Goal: Information Seeking & Learning: Learn about a topic

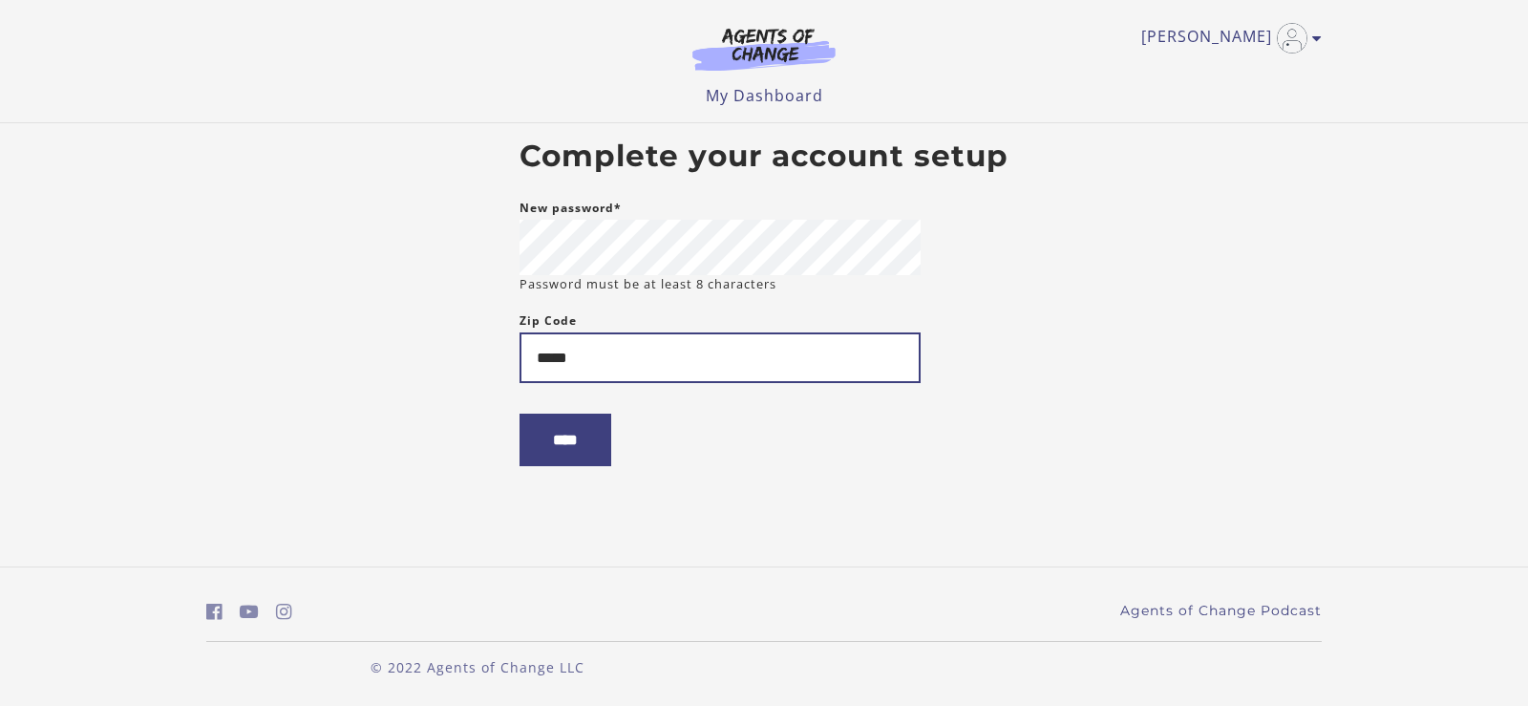
type input "*****"
click at [576, 447] on input "****" at bounding box center [566, 440] width 92 height 53
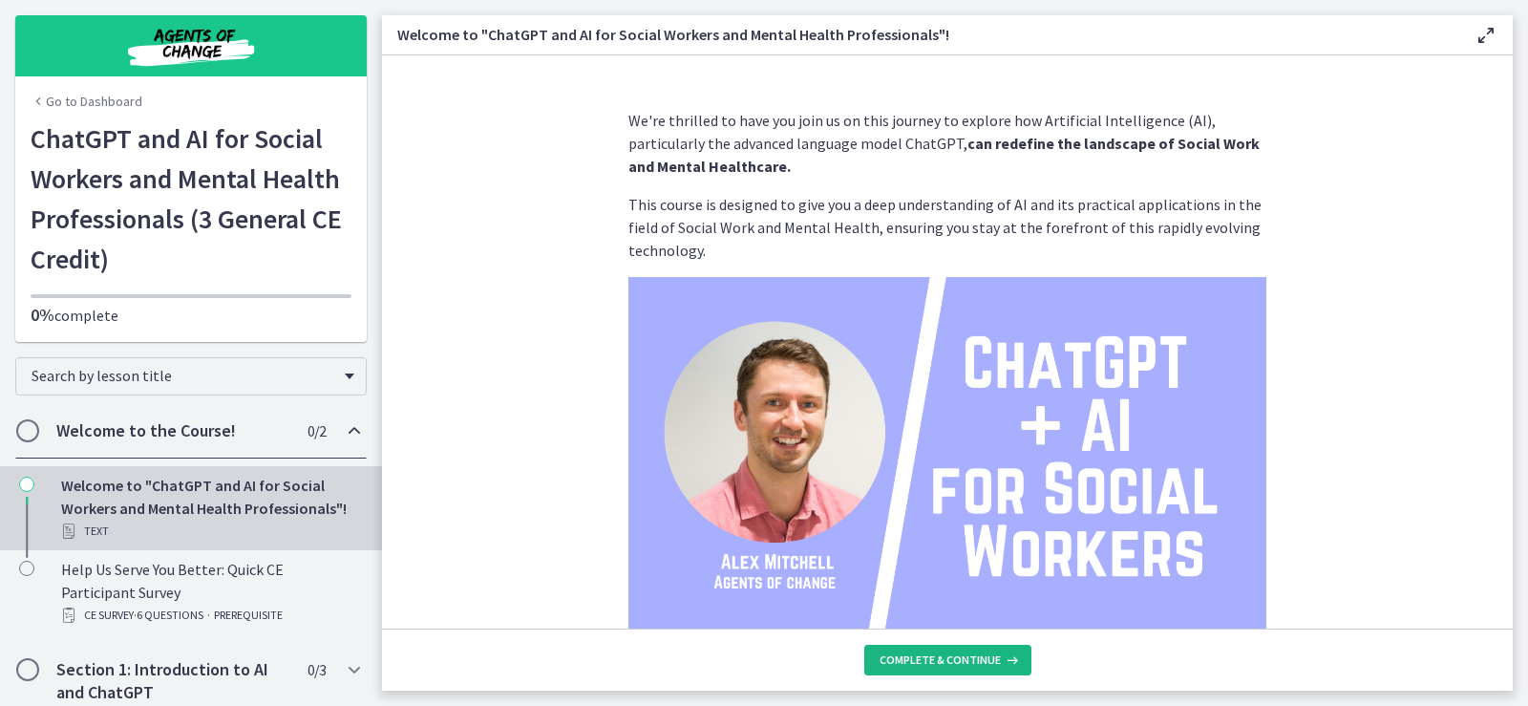
click at [957, 658] on span "Complete & continue" at bounding box center [940, 659] width 121 height 15
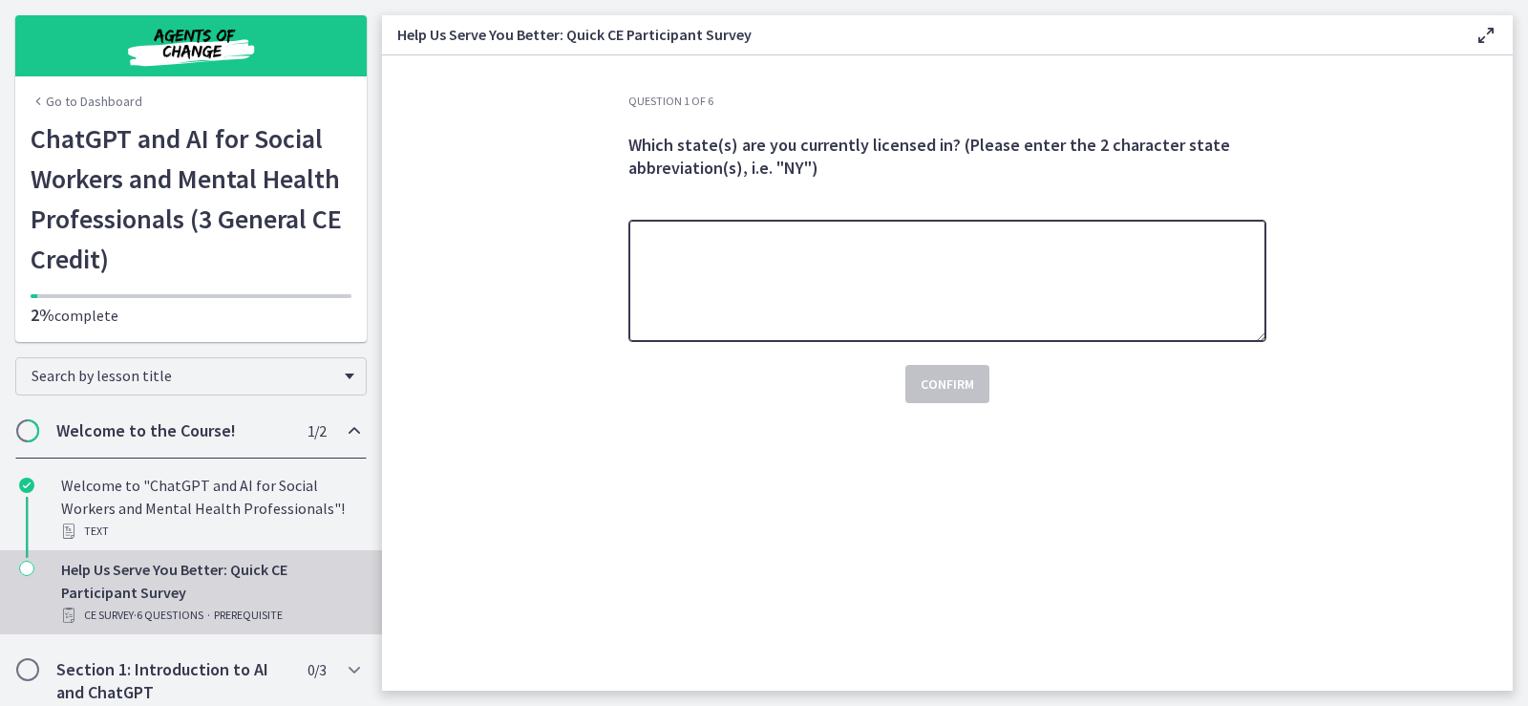
click at [915, 296] on textarea at bounding box center [947, 281] width 638 height 122
type textarea "**"
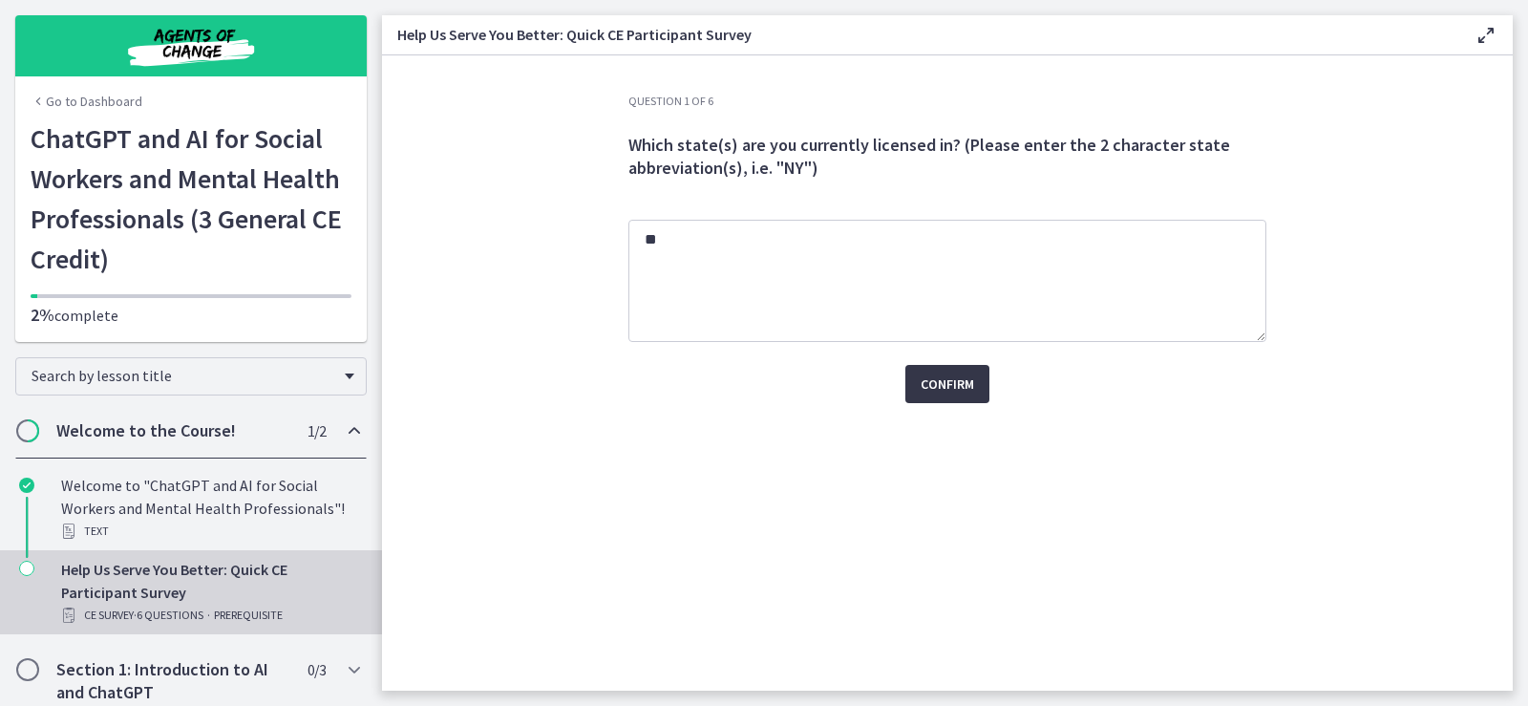
click at [951, 391] on span "Confirm" at bounding box center [947, 383] width 53 height 23
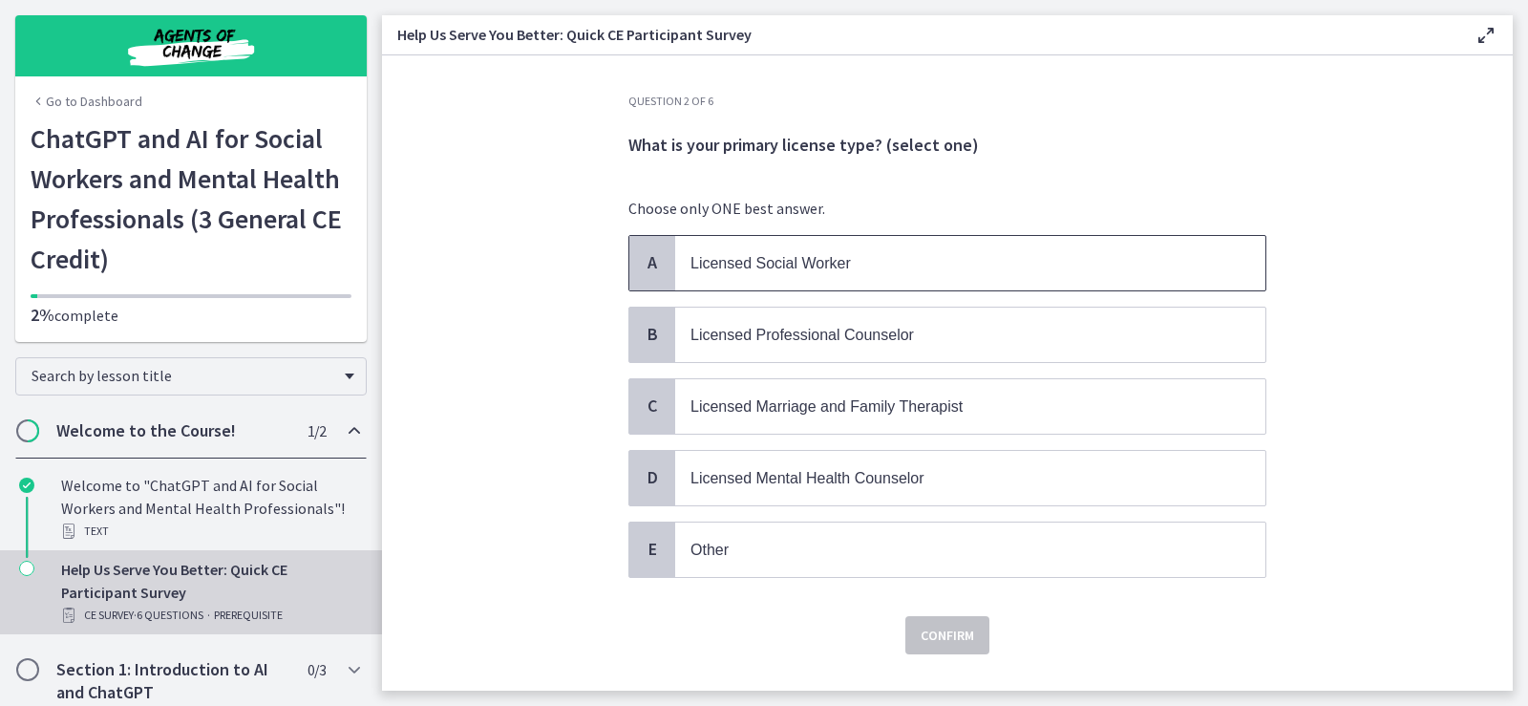
click at [822, 262] on span "Licensed Social Worker" at bounding box center [771, 263] width 160 height 16
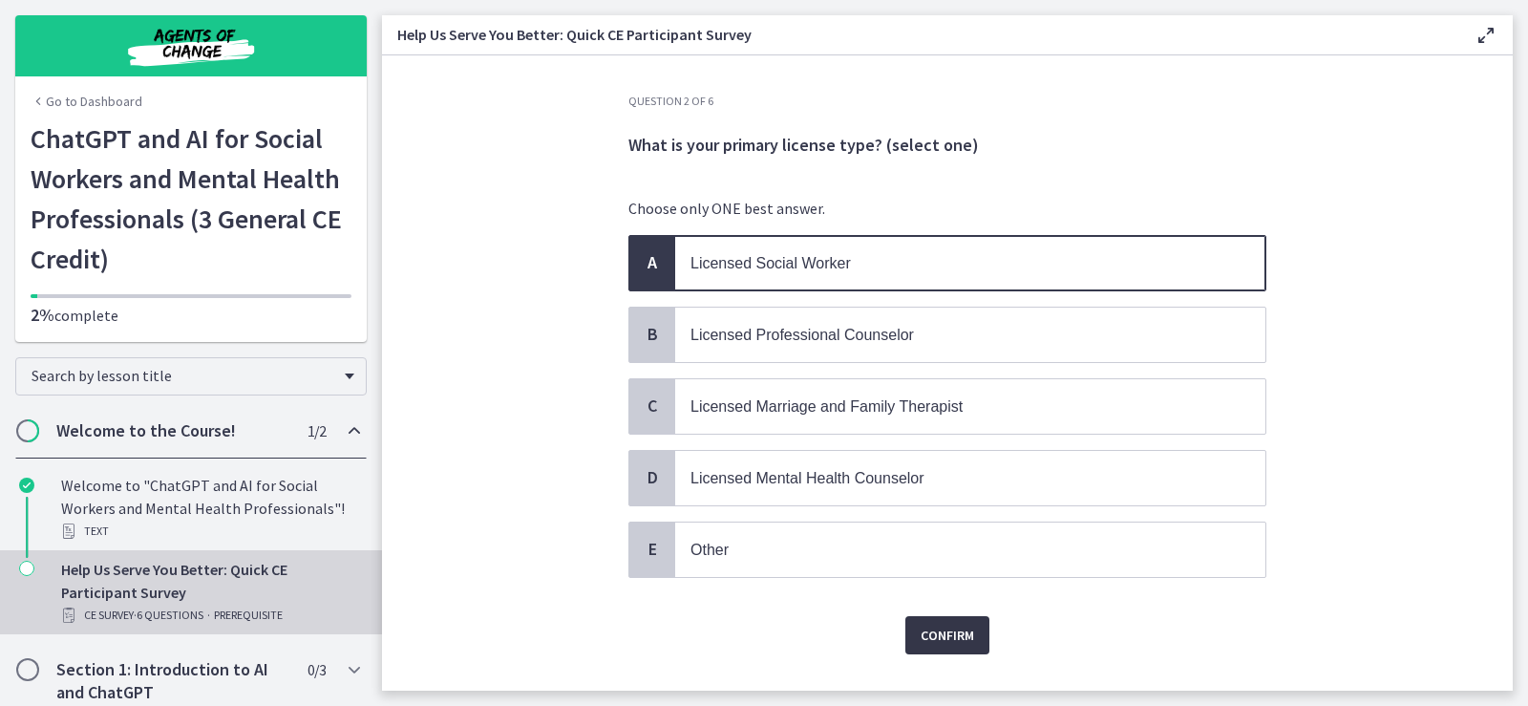
click at [960, 637] on span "Confirm" at bounding box center [947, 635] width 53 height 23
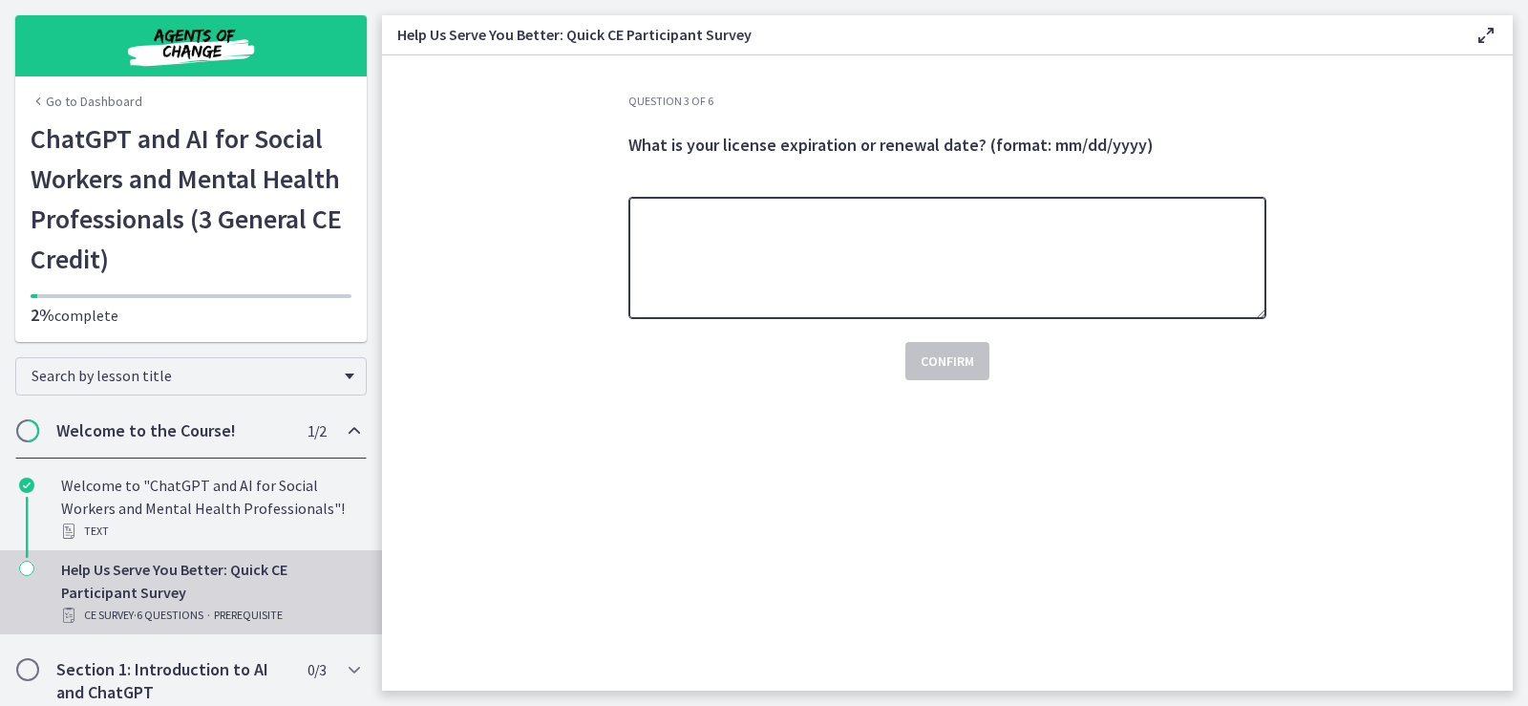
click at [848, 258] on textarea at bounding box center [947, 258] width 638 height 122
type textarea "**********"
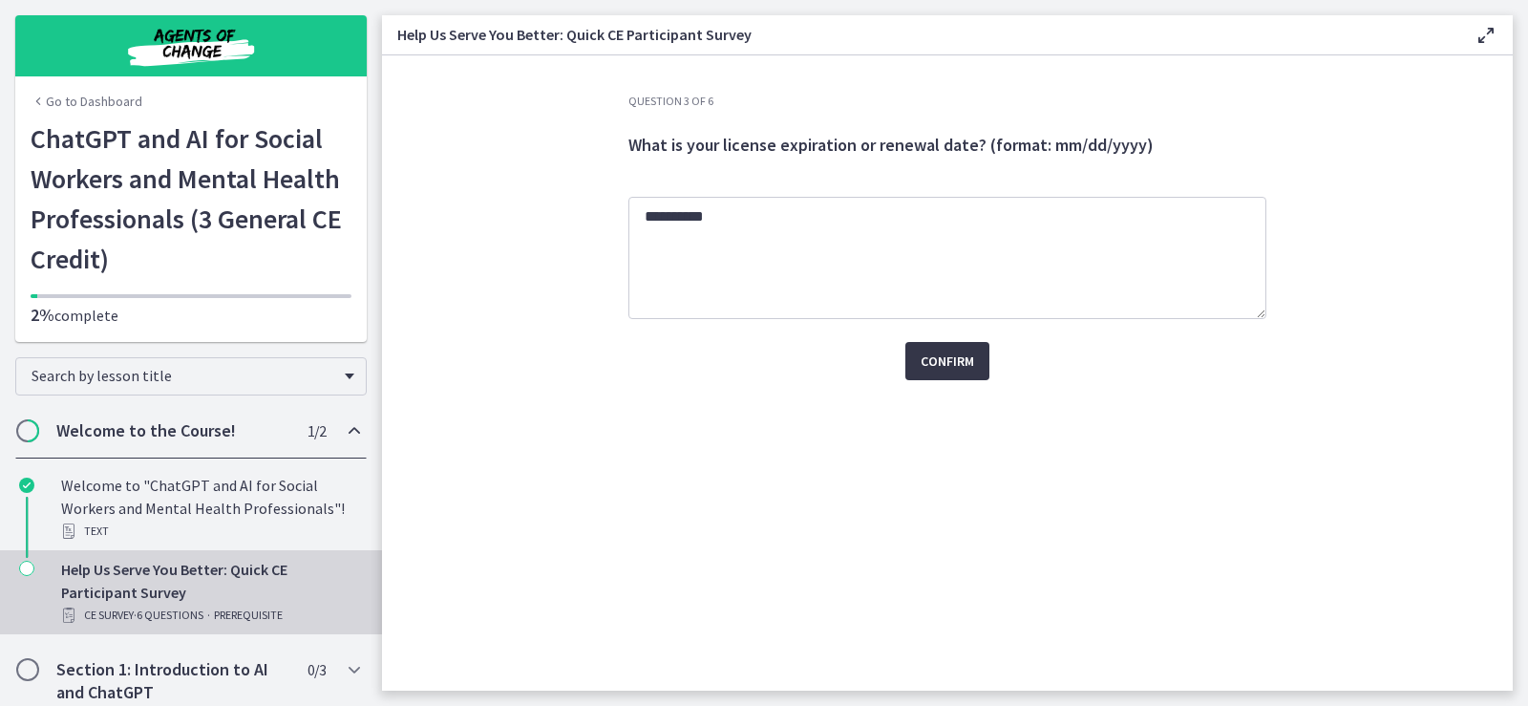
click at [942, 368] on span "Confirm" at bounding box center [947, 361] width 53 height 23
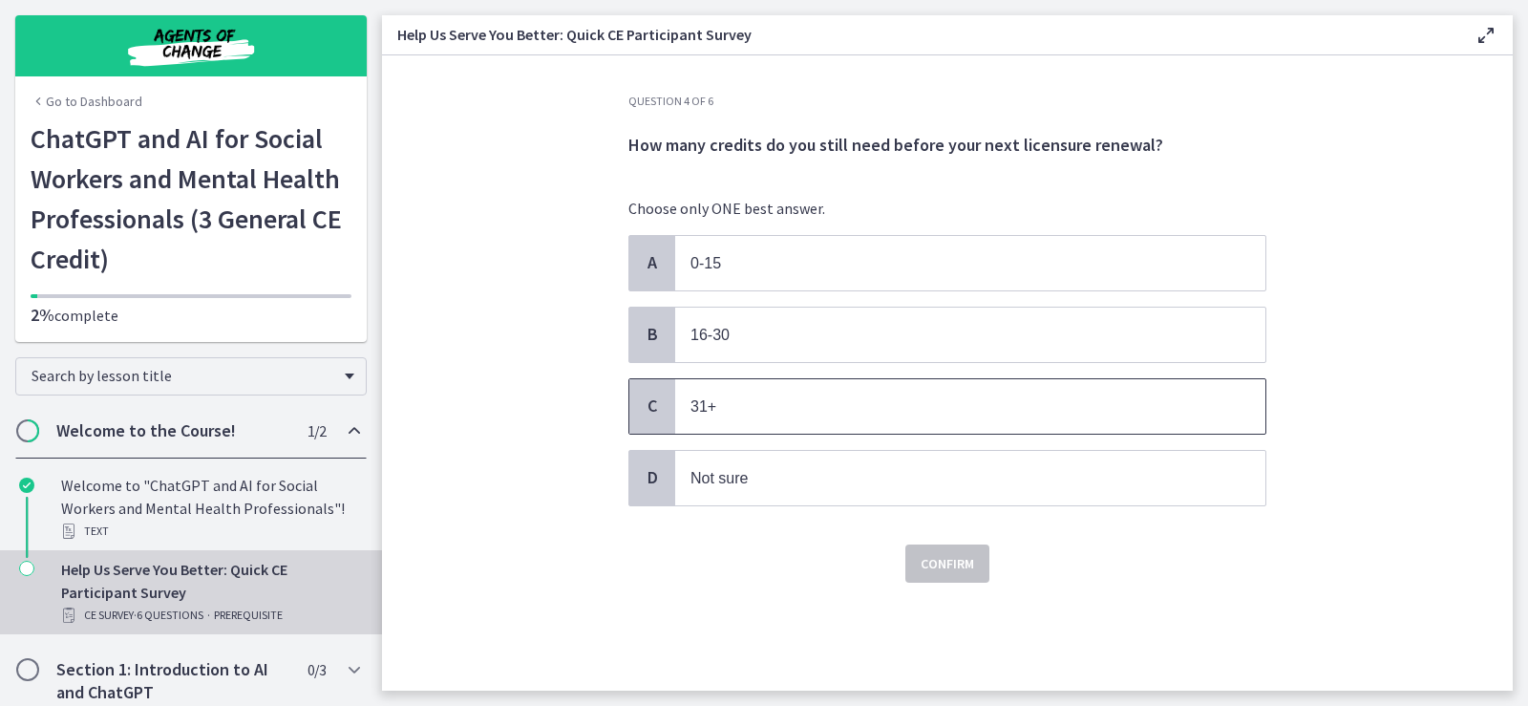
click at [661, 408] on span "C" at bounding box center [652, 405] width 23 height 23
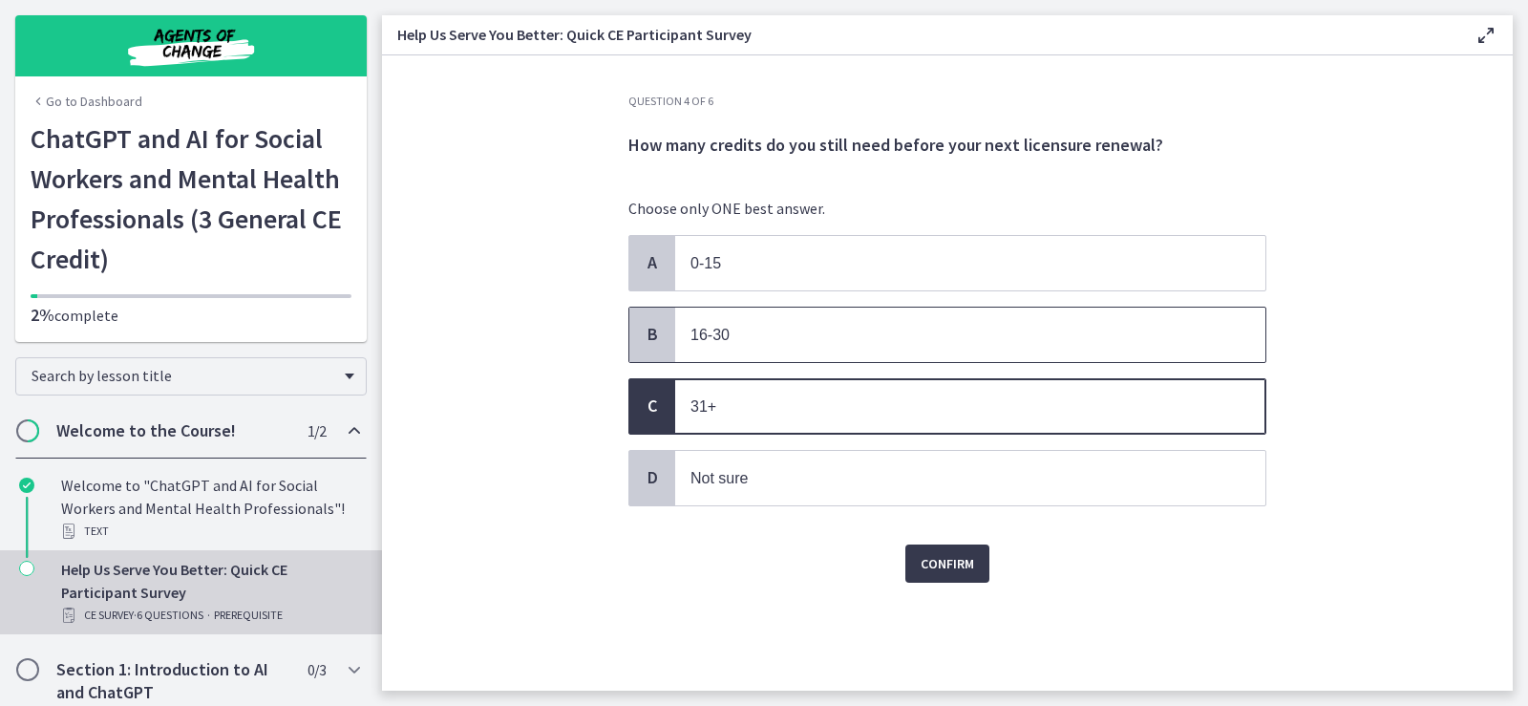
click at [760, 358] on span "16-30" at bounding box center [970, 335] width 590 height 54
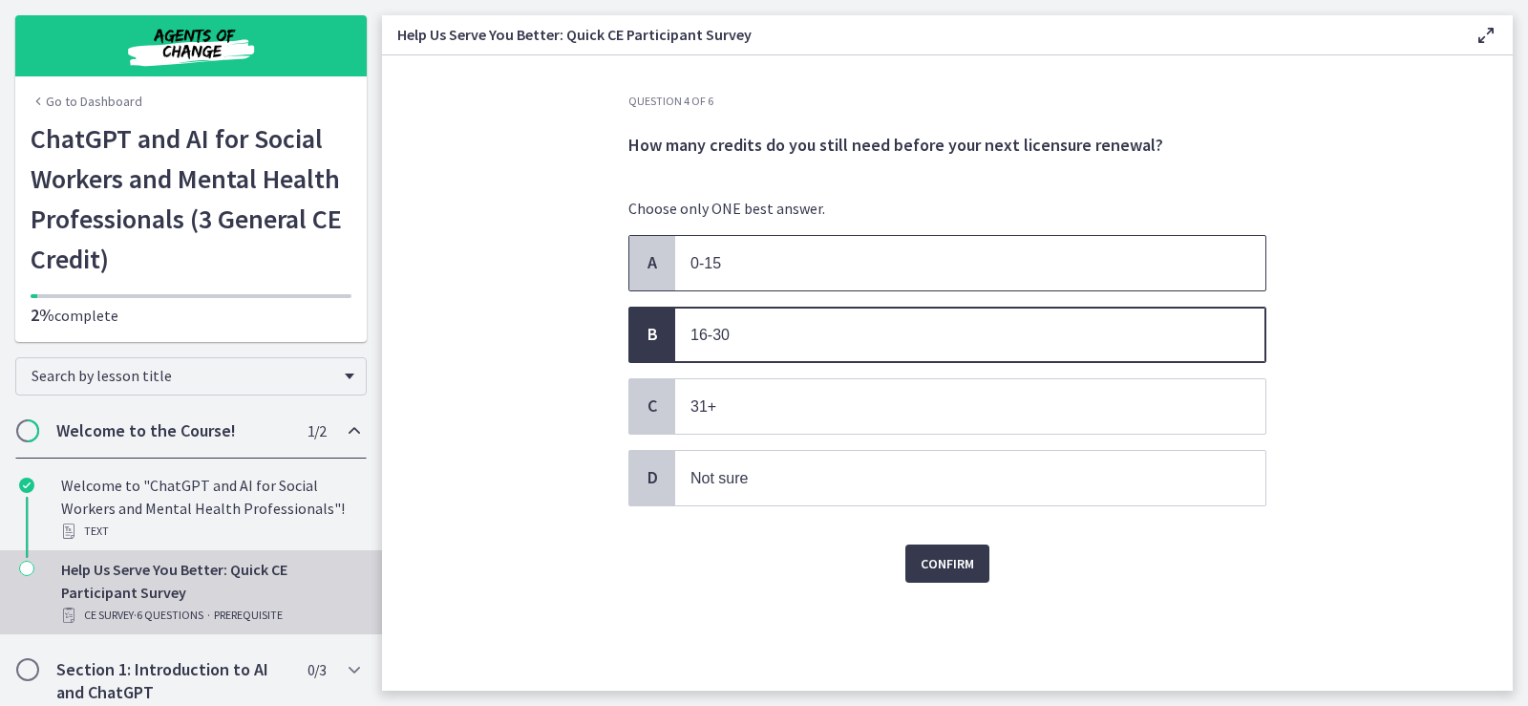
click at [773, 256] on p "0-15" at bounding box center [951, 263] width 521 height 24
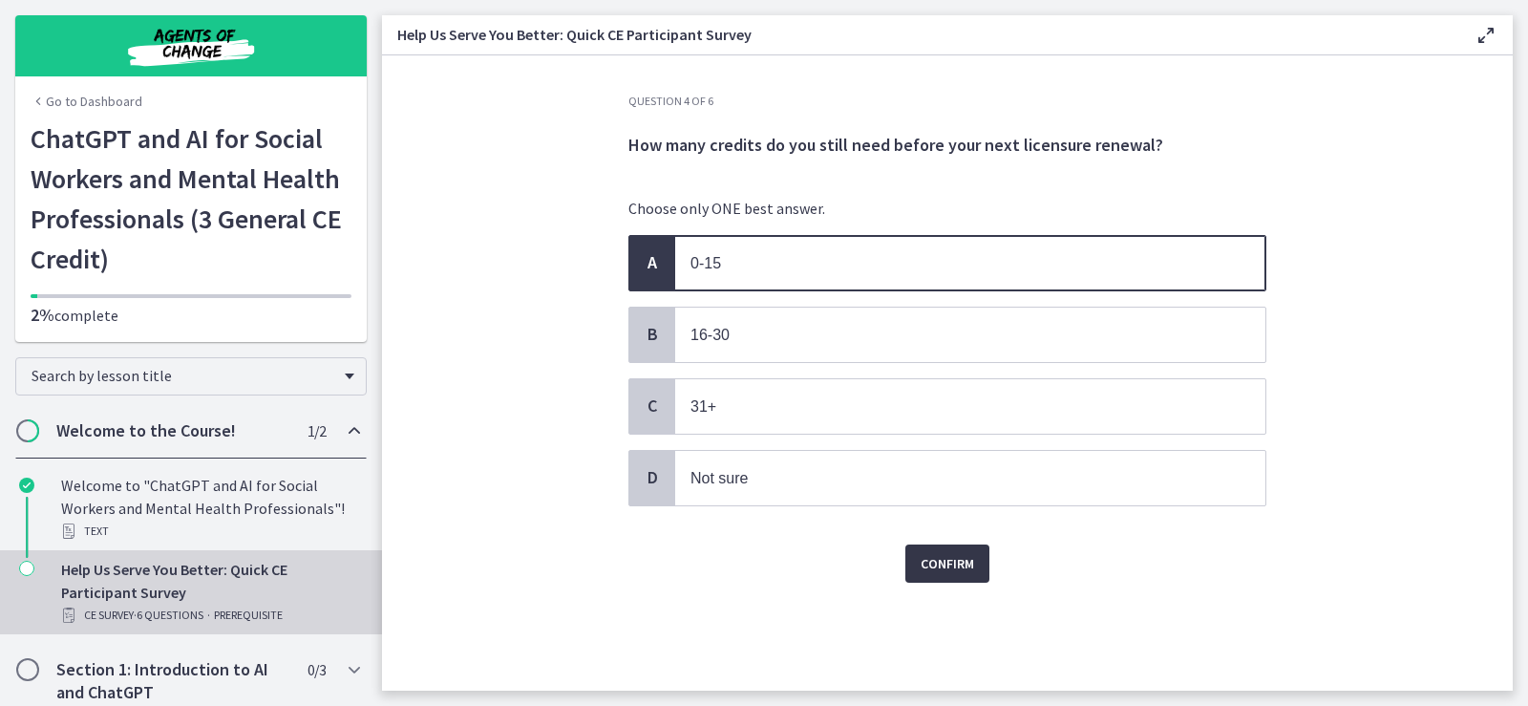
click at [950, 556] on span "Confirm" at bounding box center [947, 563] width 53 height 23
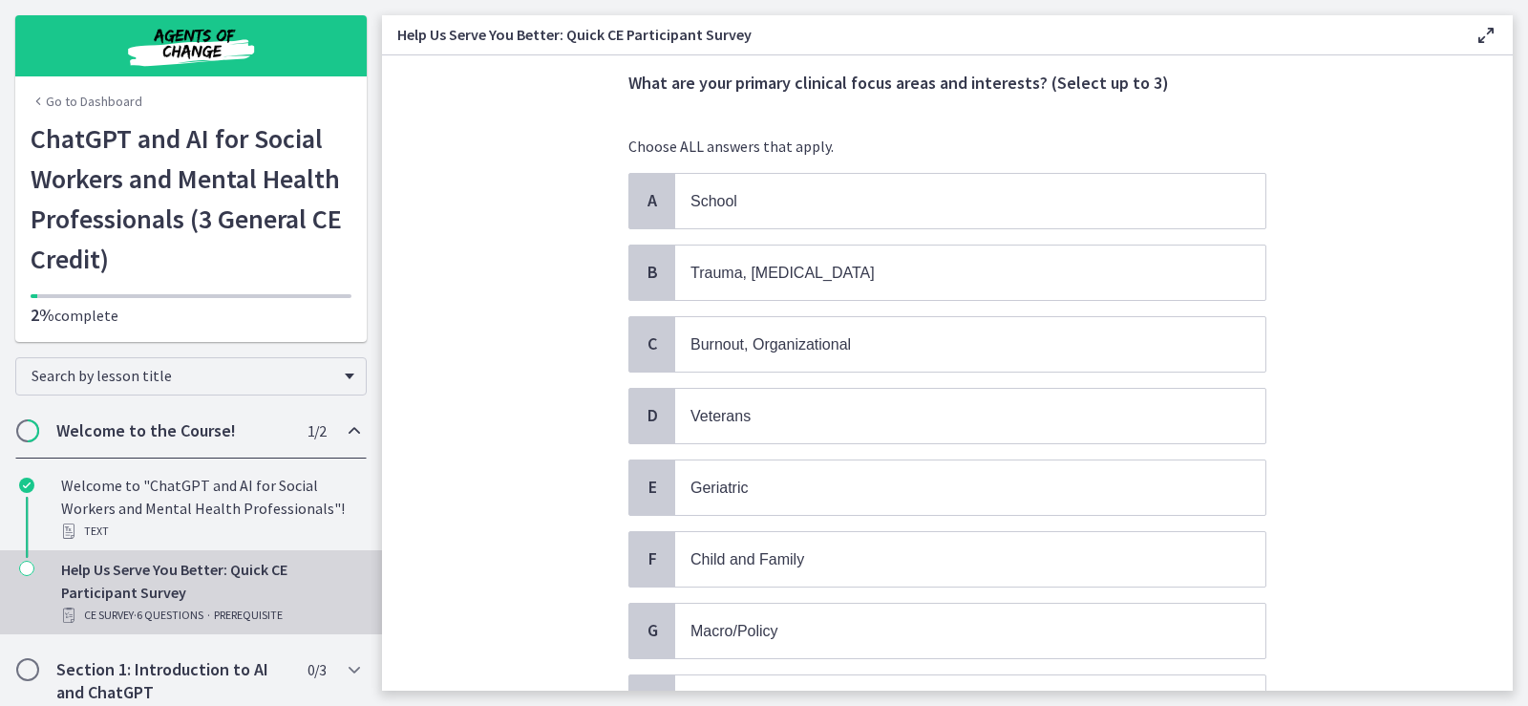
scroll to position [96, 0]
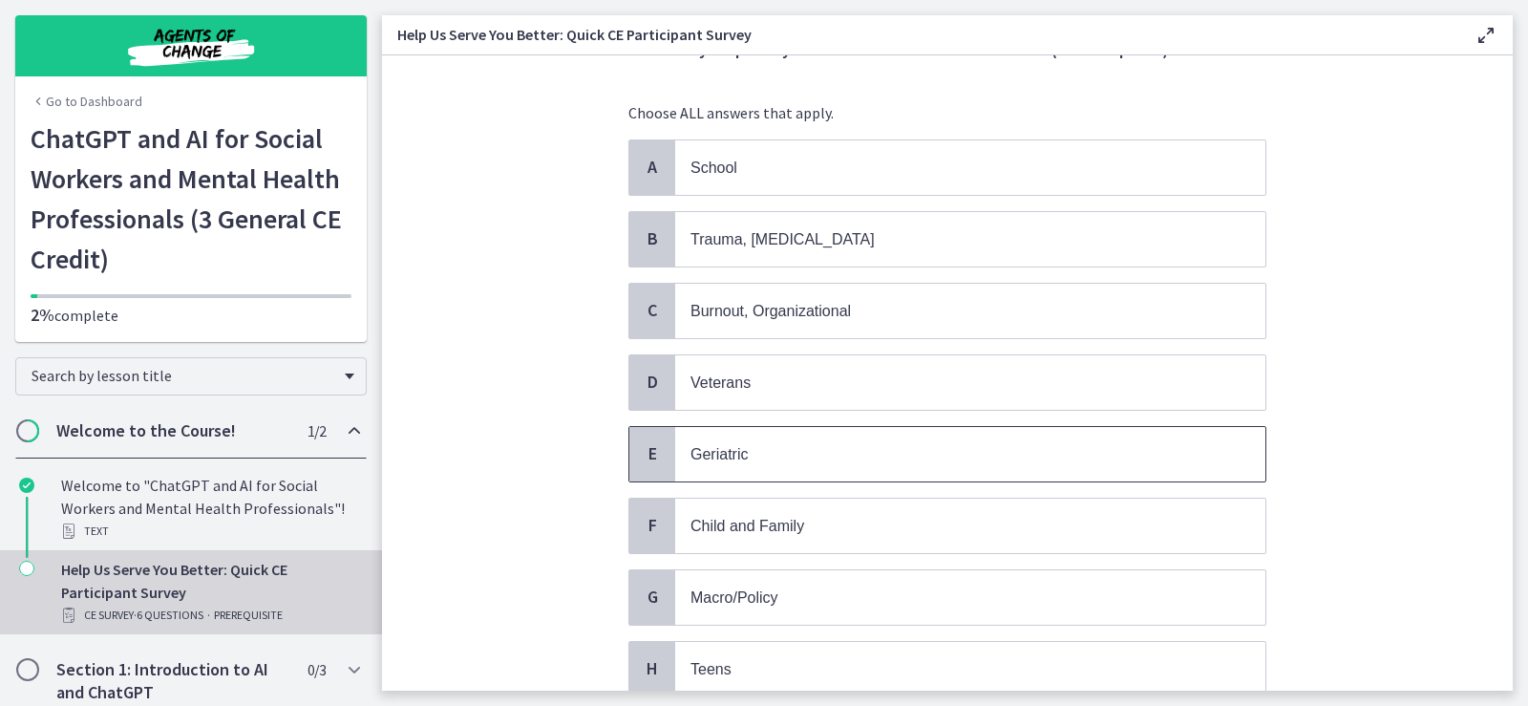
click at [664, 457] on div "E" at bounding box center [652, 454] width 46 height 54
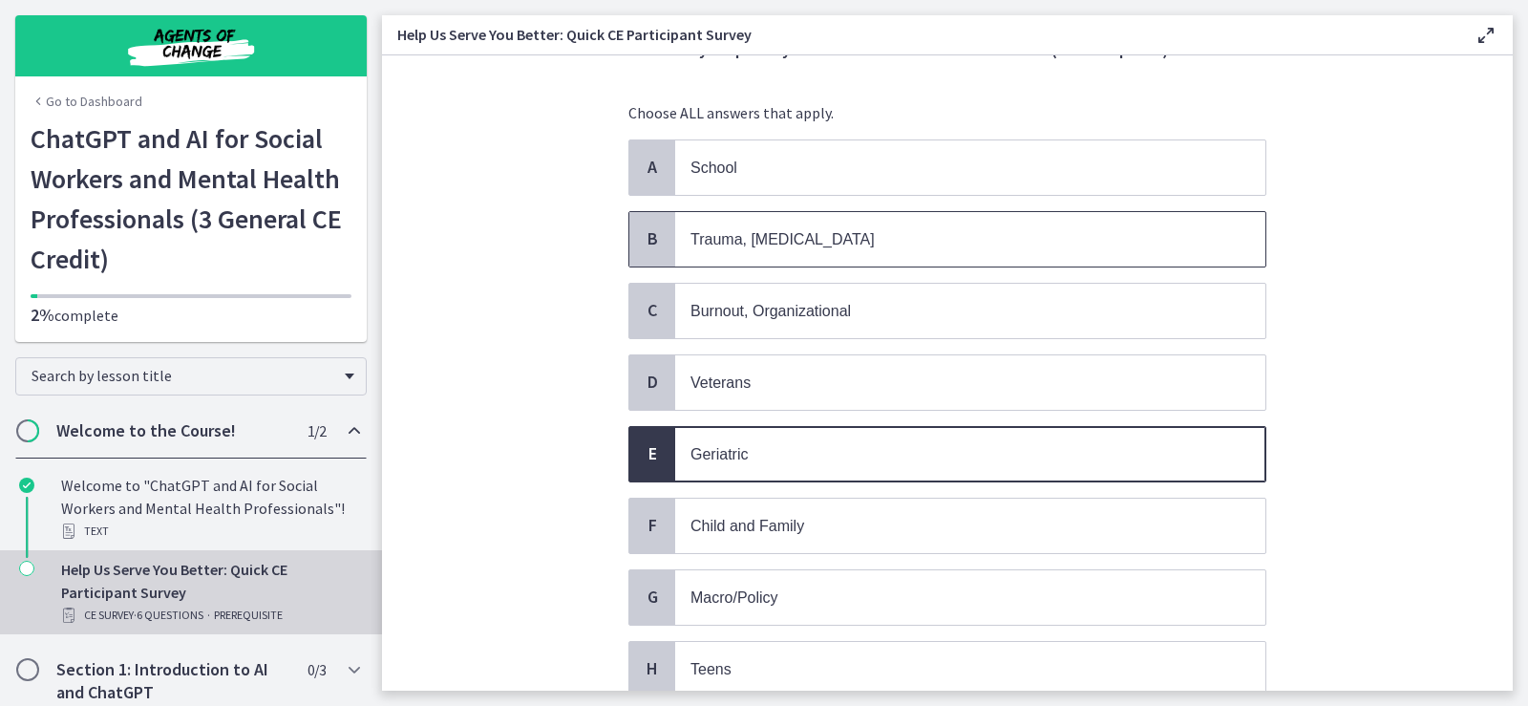
click at [712, 249] on p "Trauma, [MEDICAL_DATA]" at bounding box center [951, 239] width 521 height 24
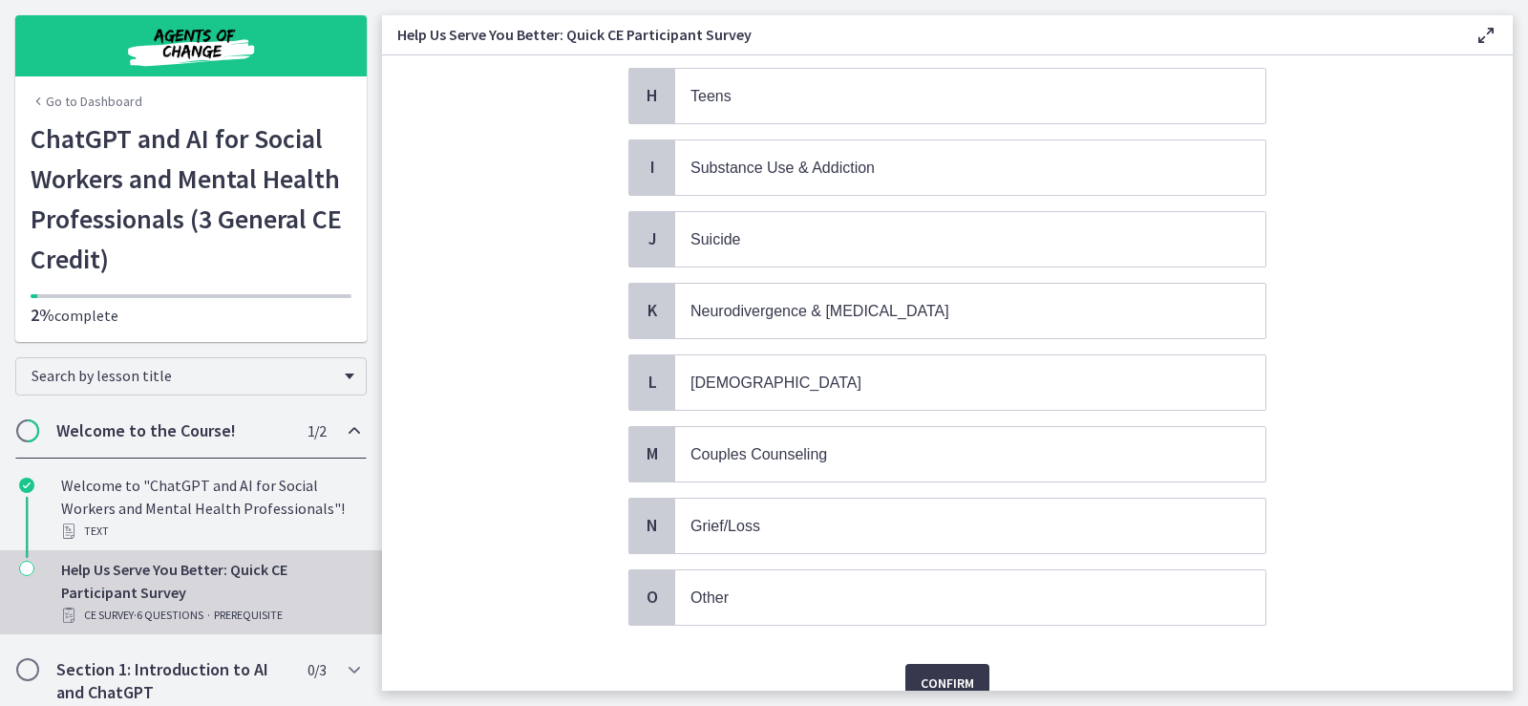
scroll to position [756, 0]
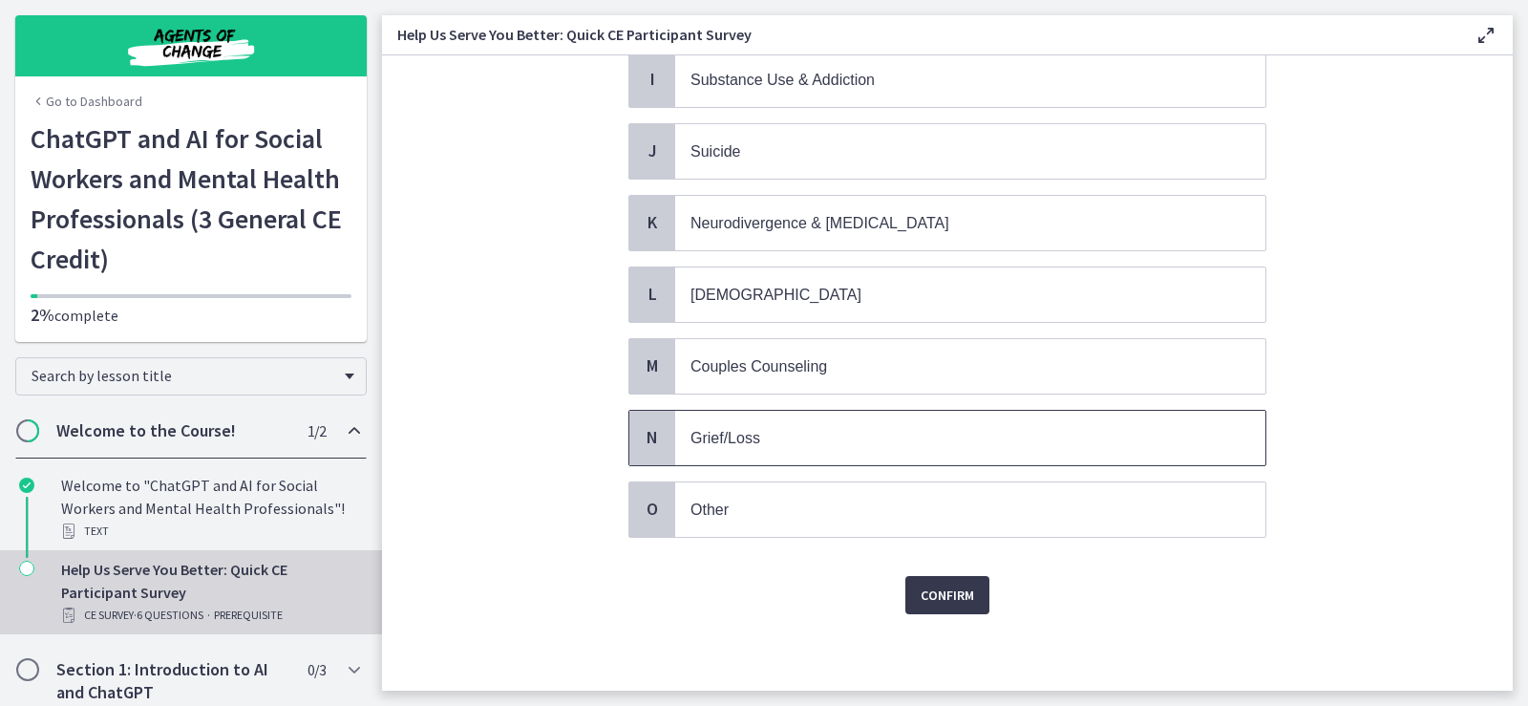
click at [709, 449] on p "Grief/Loss" at bounding box center [951, 438] width 521 height 24
click at [954, 595] on span "Confirm" at bounding box center [947, 595] width 53 height 23
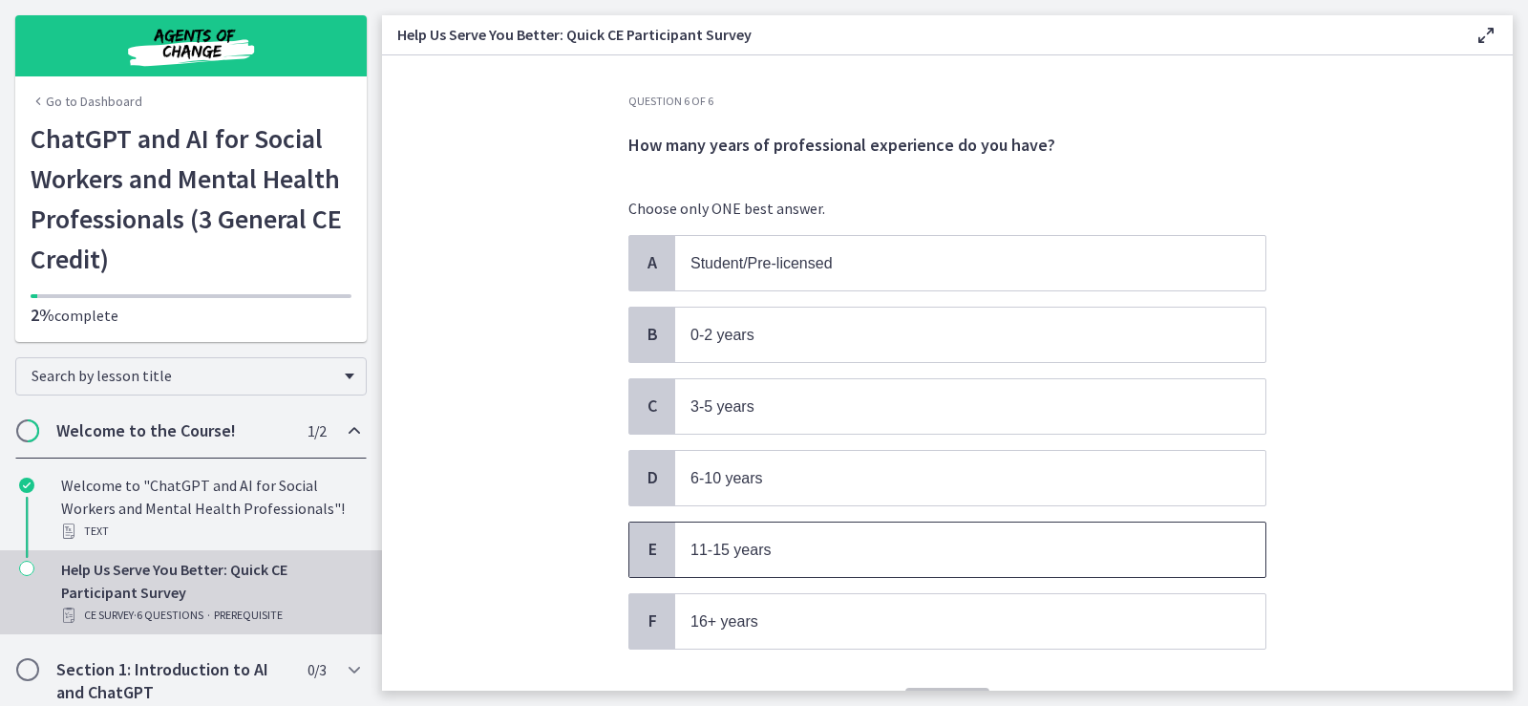
click at [776, 552] on p "11-15 years" at bounding box center [951, 550] width 521 height 24
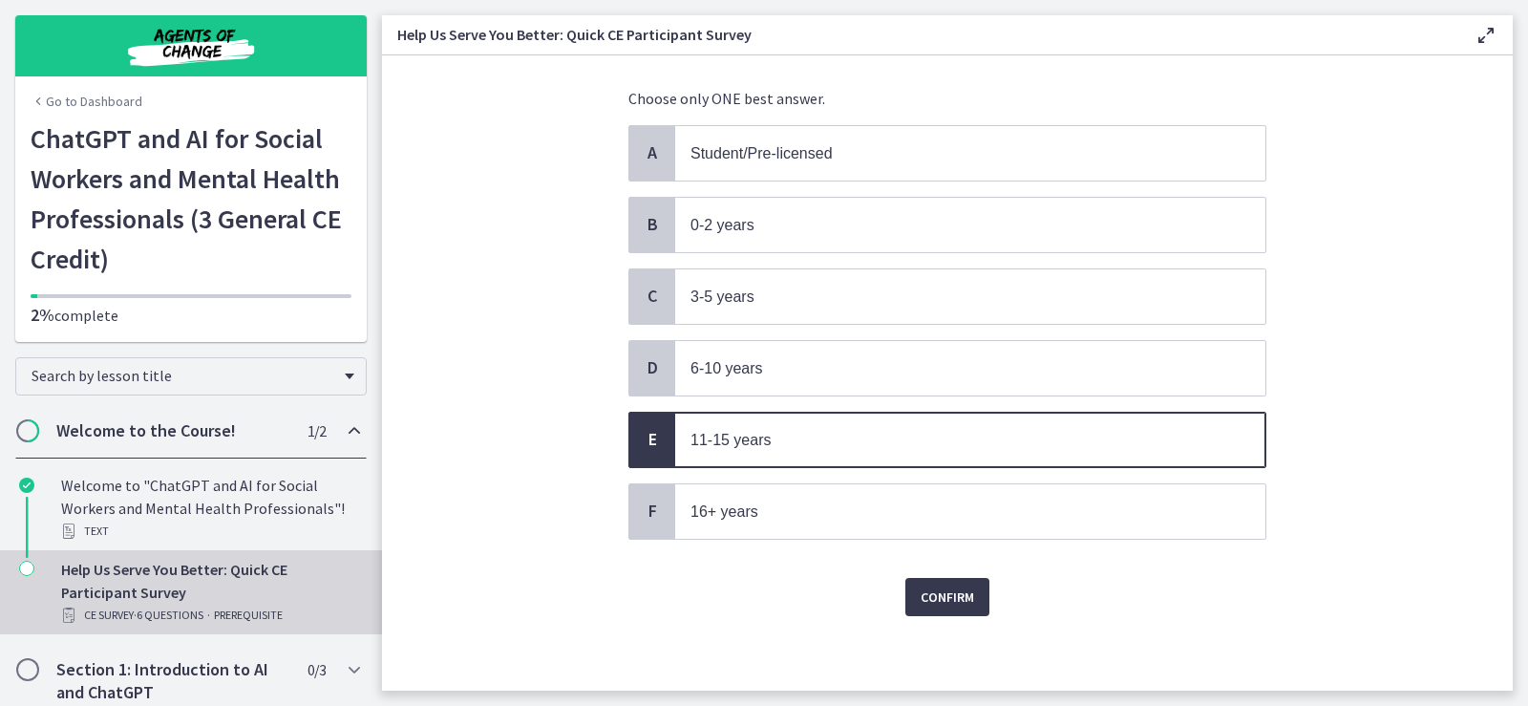
scroll to position [112, 0]
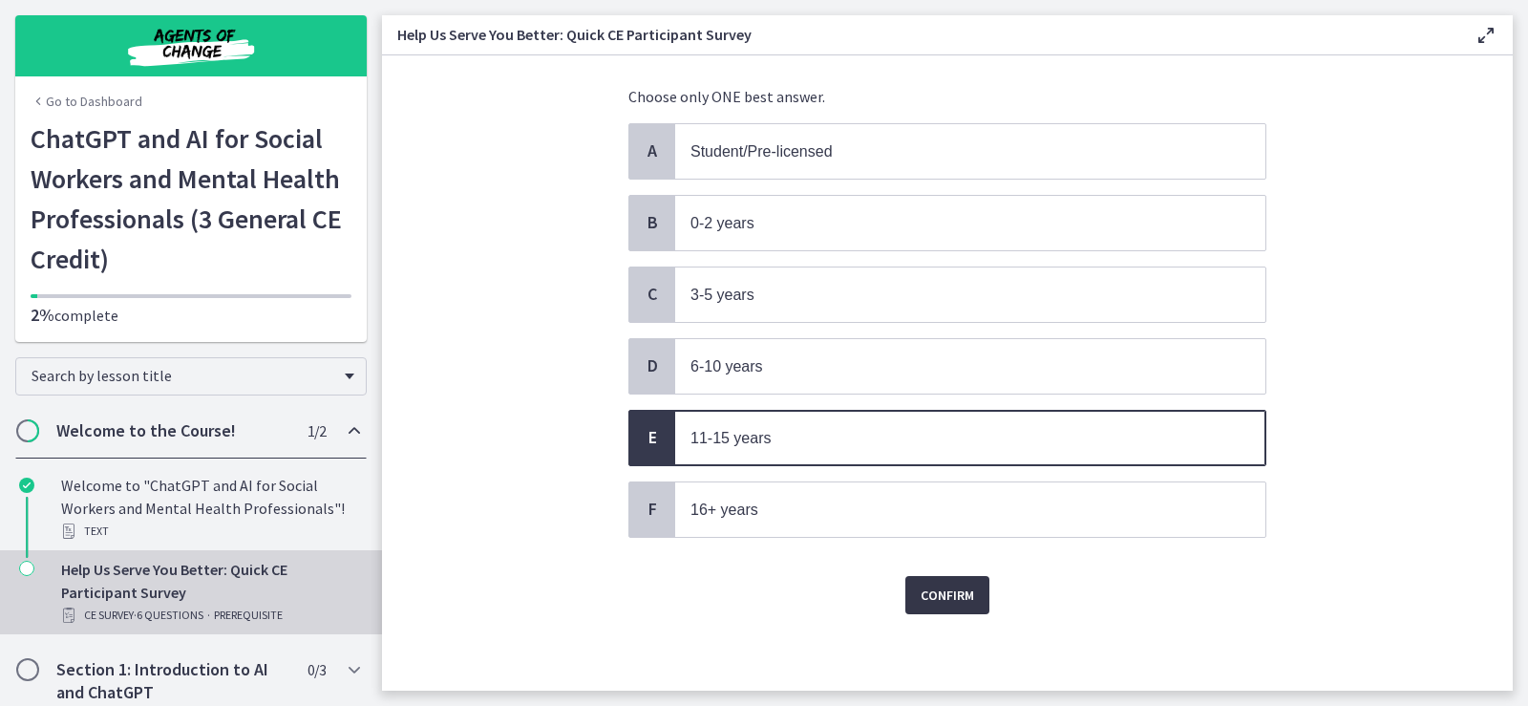
click at [946, 594] on span "Confirm" at bounding box center [947, 595] width 53 height 23
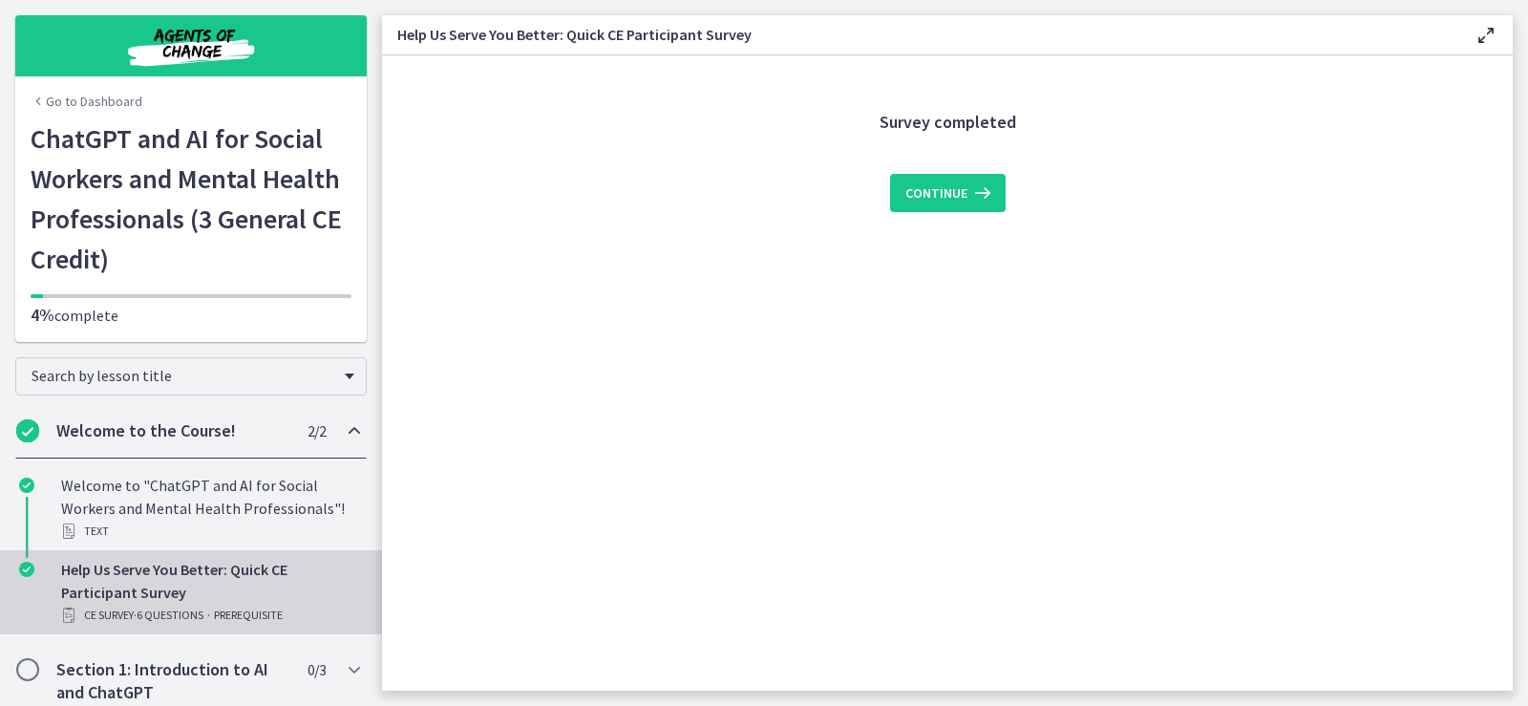
scroll to position [0, 0]
click at [948, 196] on span "Continue" at bounding box center [936, 192] width 62 height 23
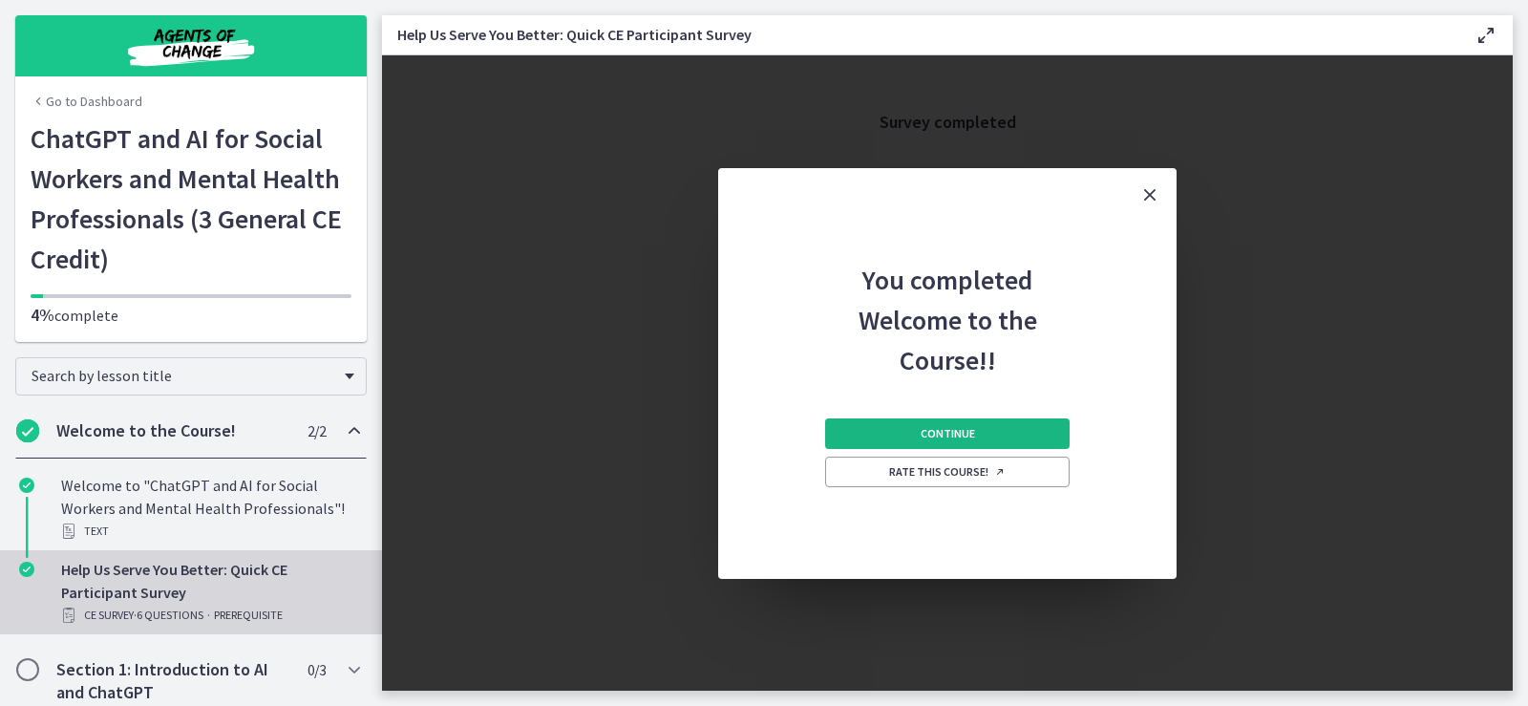
click at [978, 431] on button "Continue" at bounding box center [947, 433] width 244 height 31
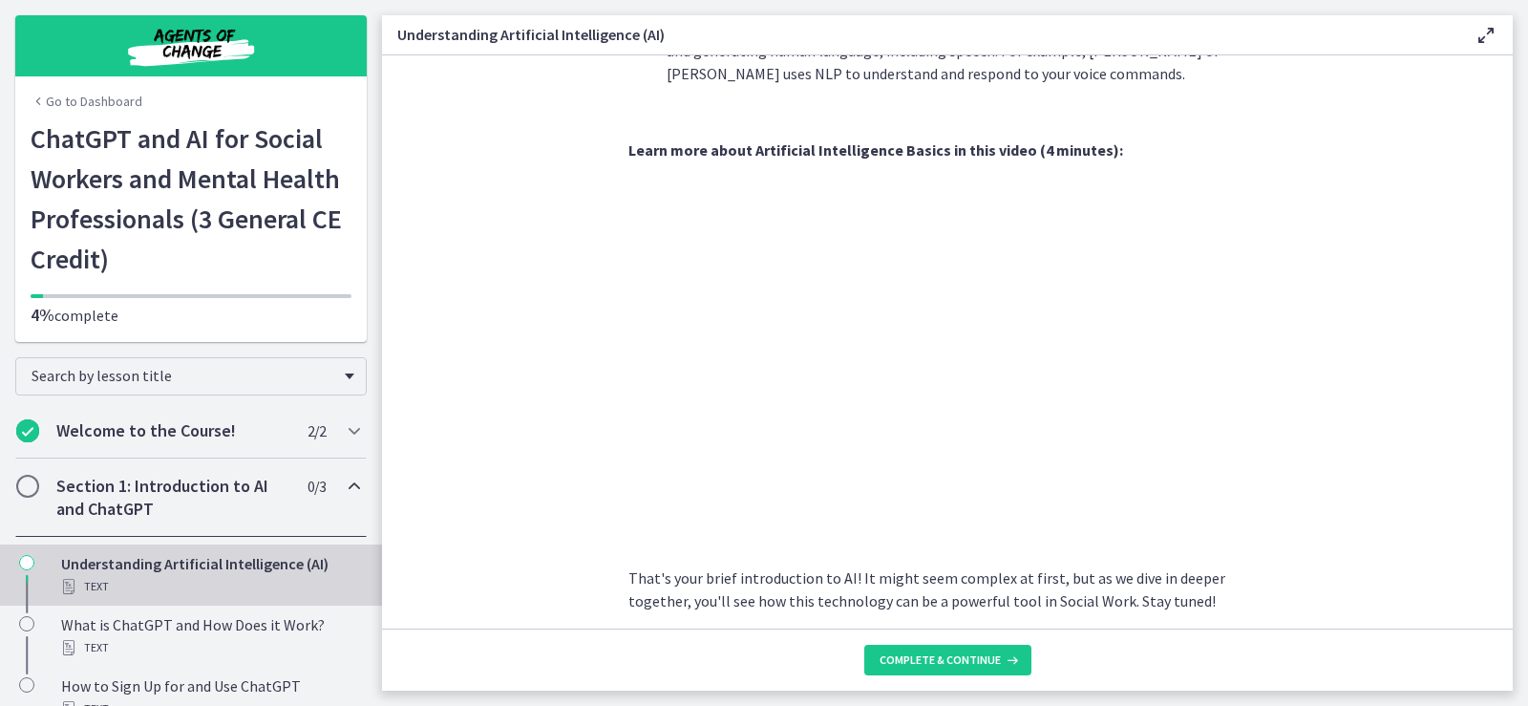
scroll to position [764, 0]
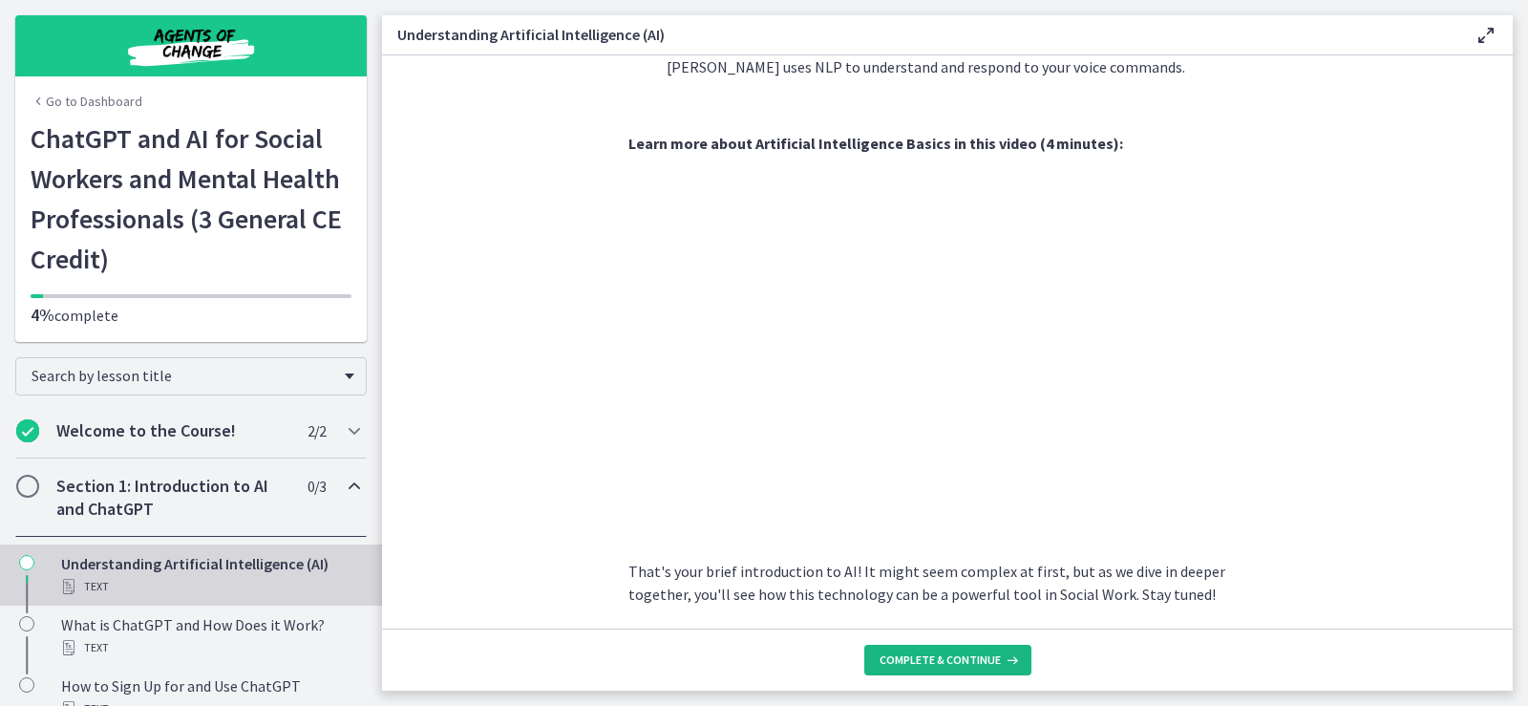
click at [934, 657] on span "Complete & continue" at bounding box center [940, 659] width 121 height 15
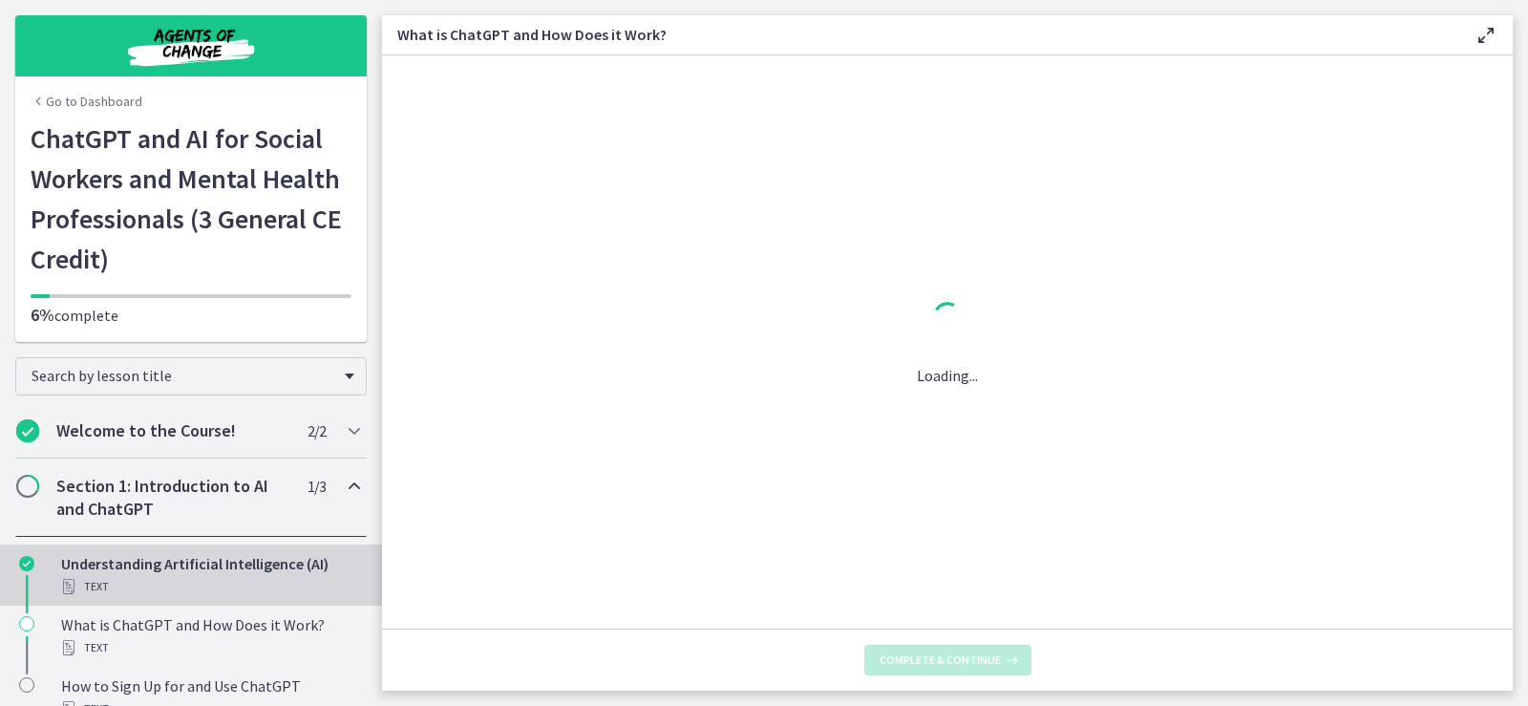
scroll to position [0, 0]
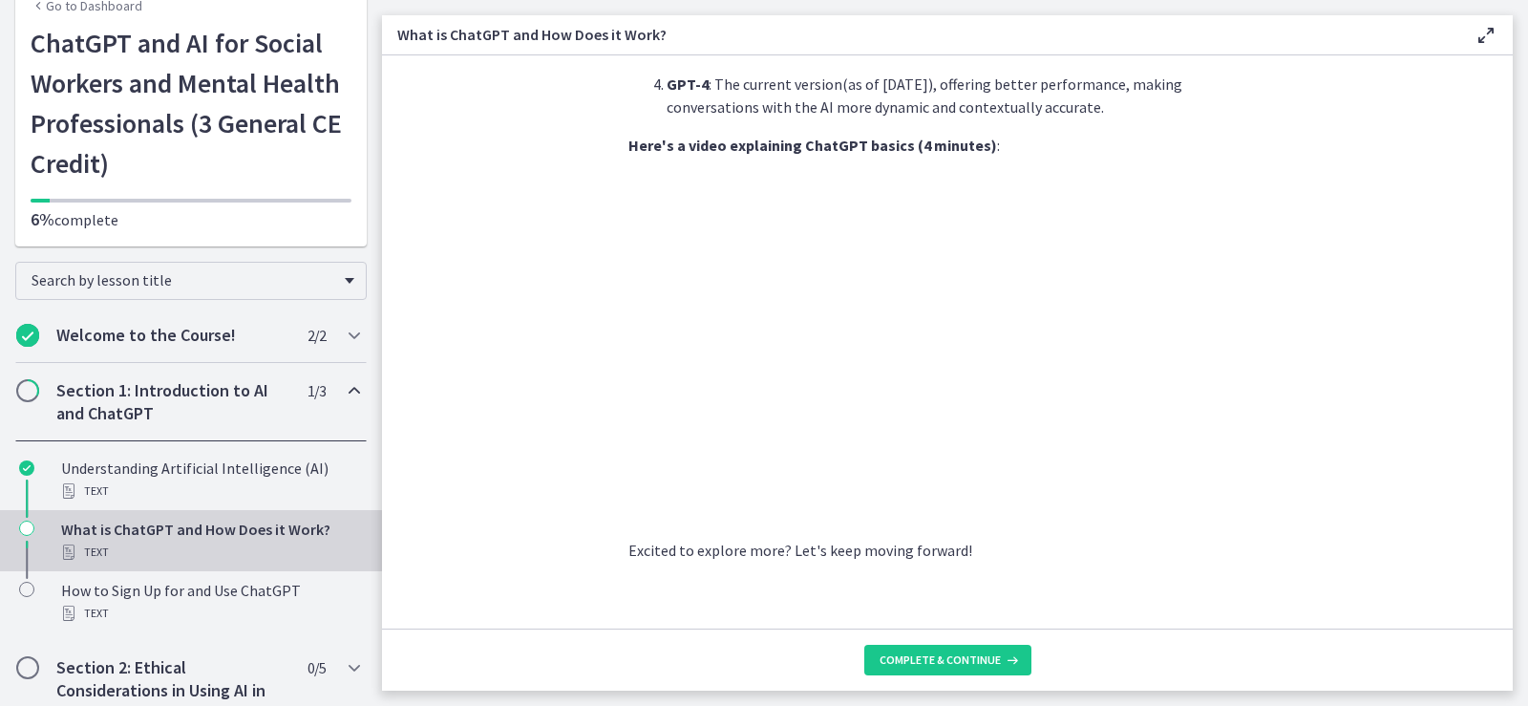
scroll to position [191, 0]
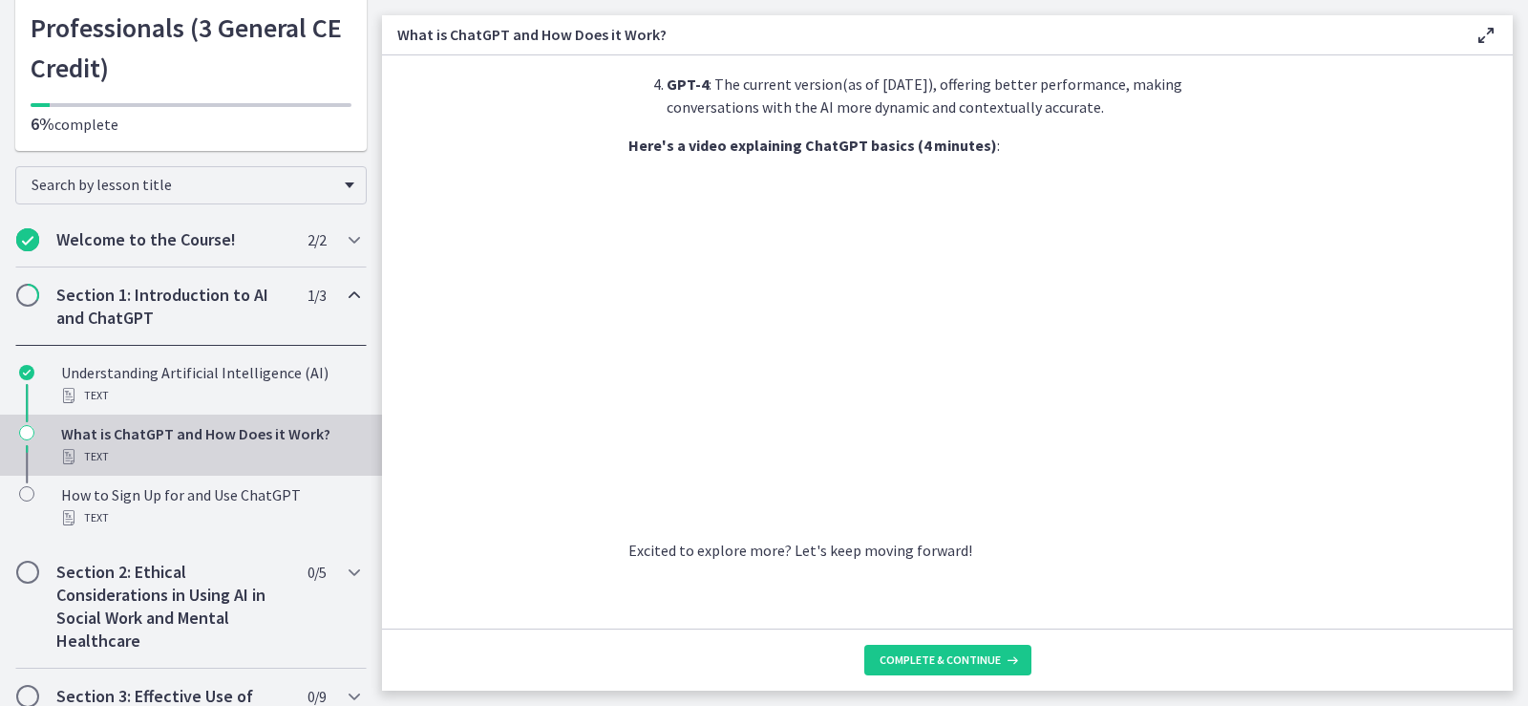
click at [506, 333] on section "ChatGPT , developed by OpenAI , is a language model powered by AI. But what doe…" at bounding box center [947, 341] width 1131 height 573
click at [967, 657] on span "Complete & continue" at bounding box center [940, 659] width 121 height 15
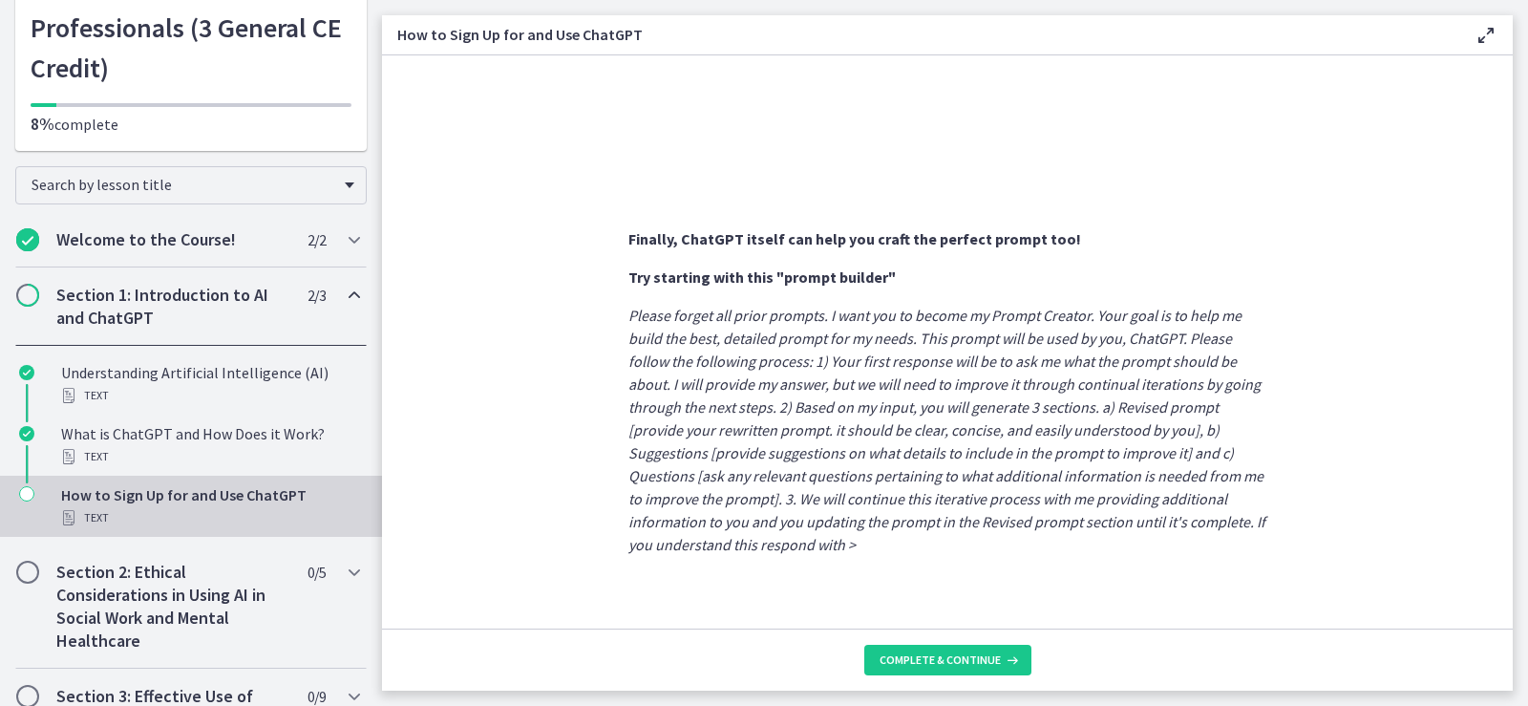
scroll to position [1028, 0]
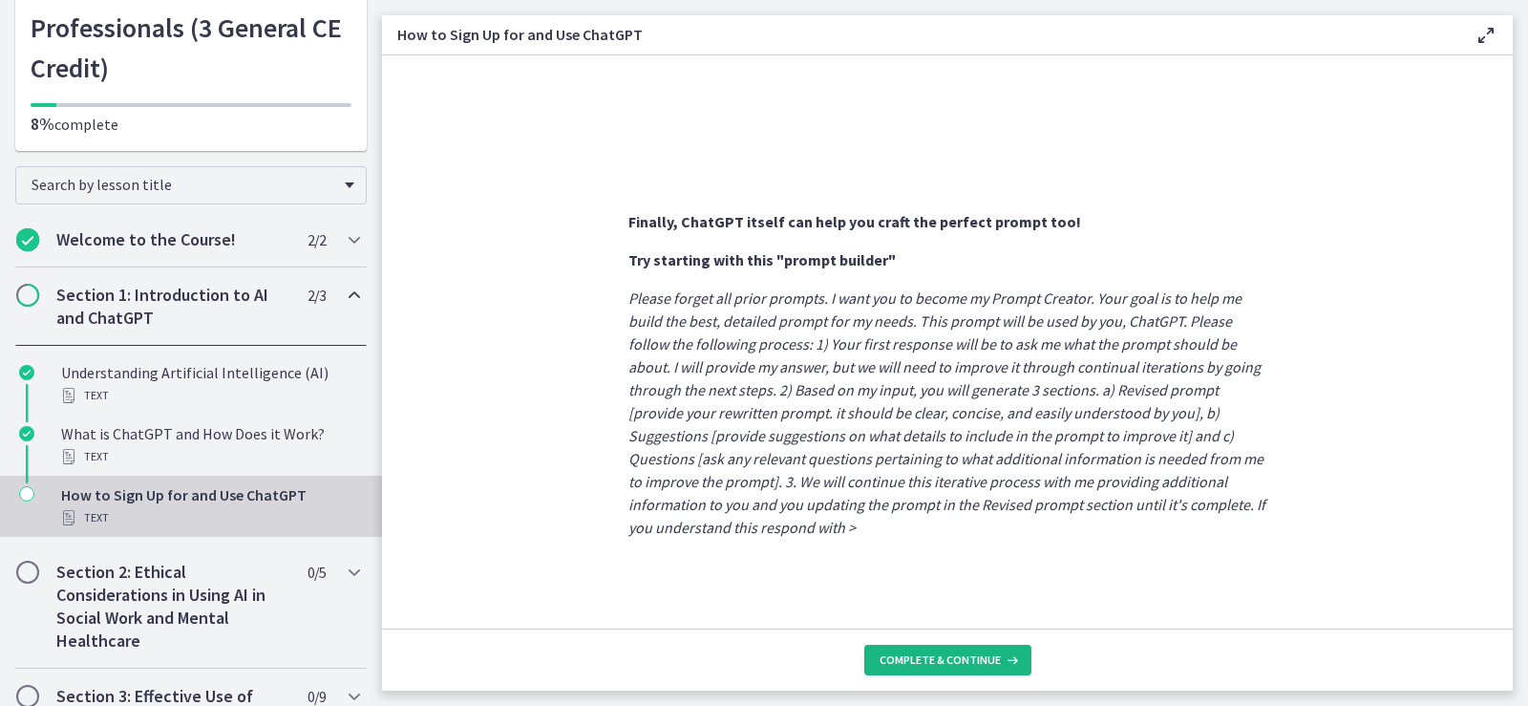
click at [965, 662] on span "Complete & continue" at bounding box center [940, 659] width 121 height 15
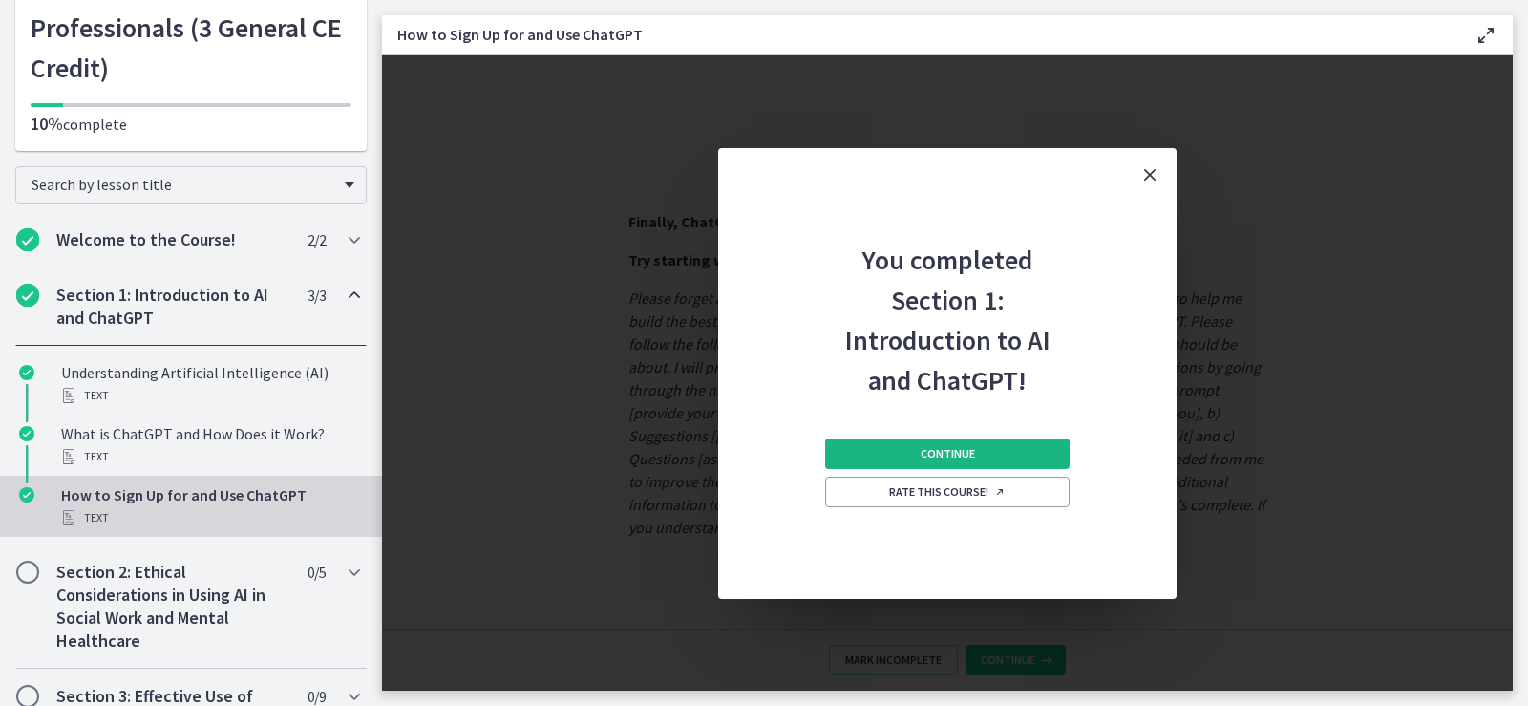
click at [1020, 446] on button "Continue" at bounding box center [947, 453] width 244 height 31
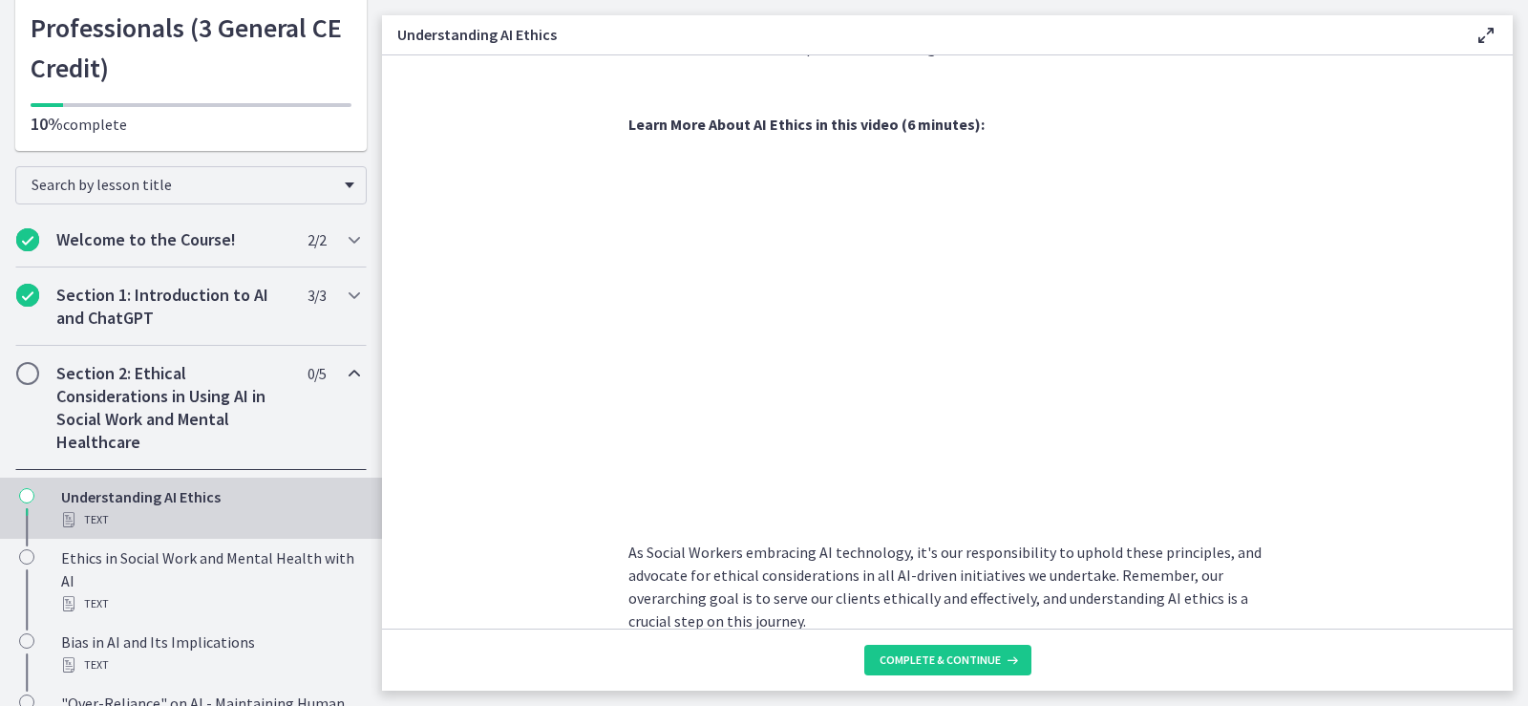
scroll to position [953, 0]
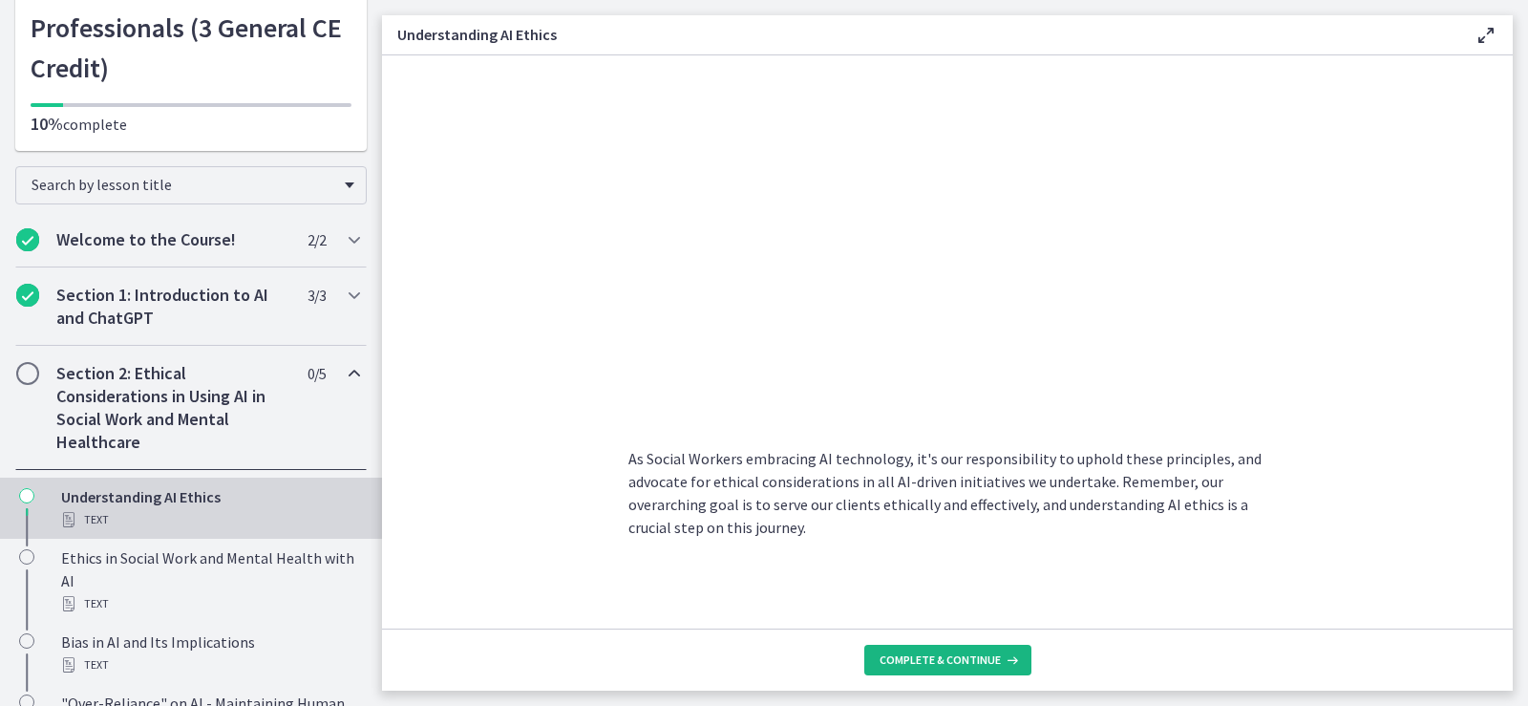
click at [970, 654] on span "Complete & continue" at bounding box center [940, 659] width 121 height 15
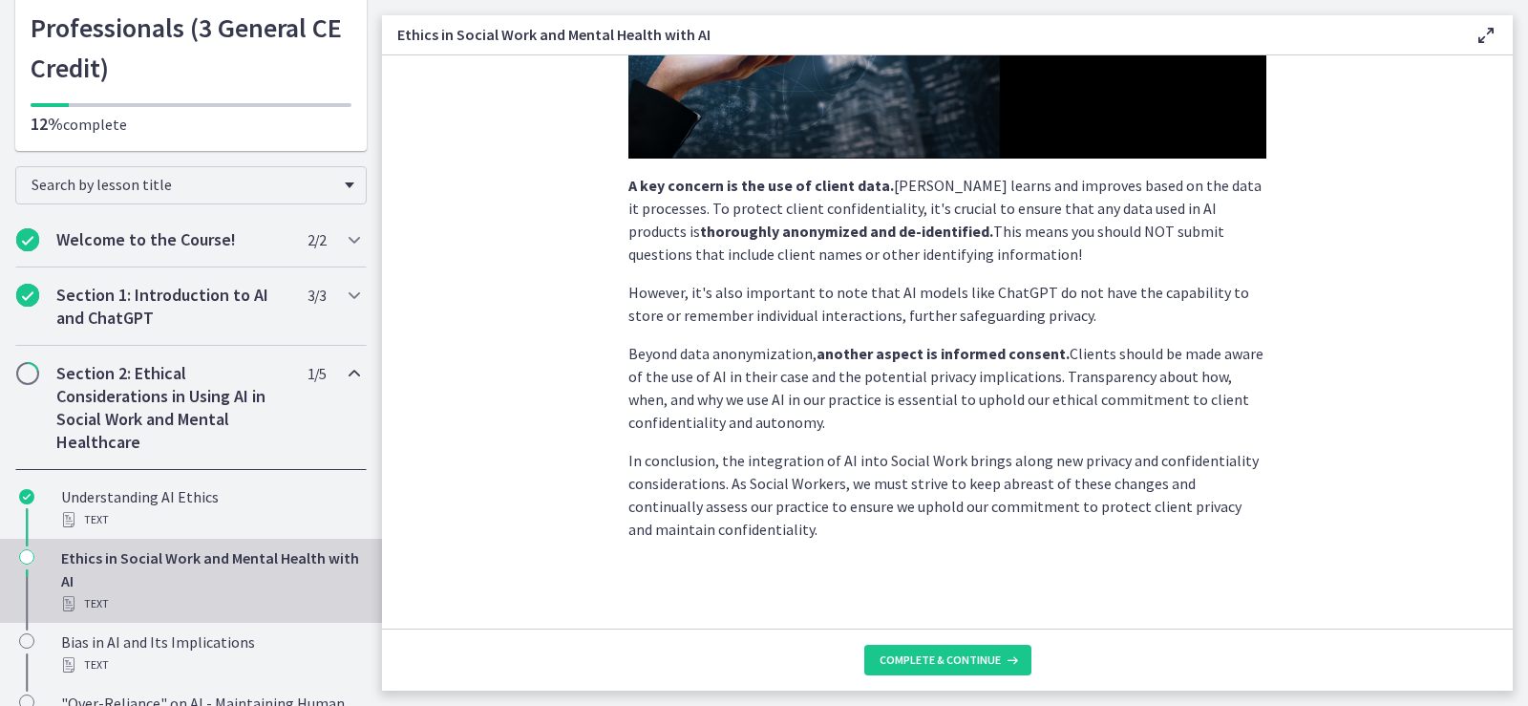
scroll to position [481, 0]
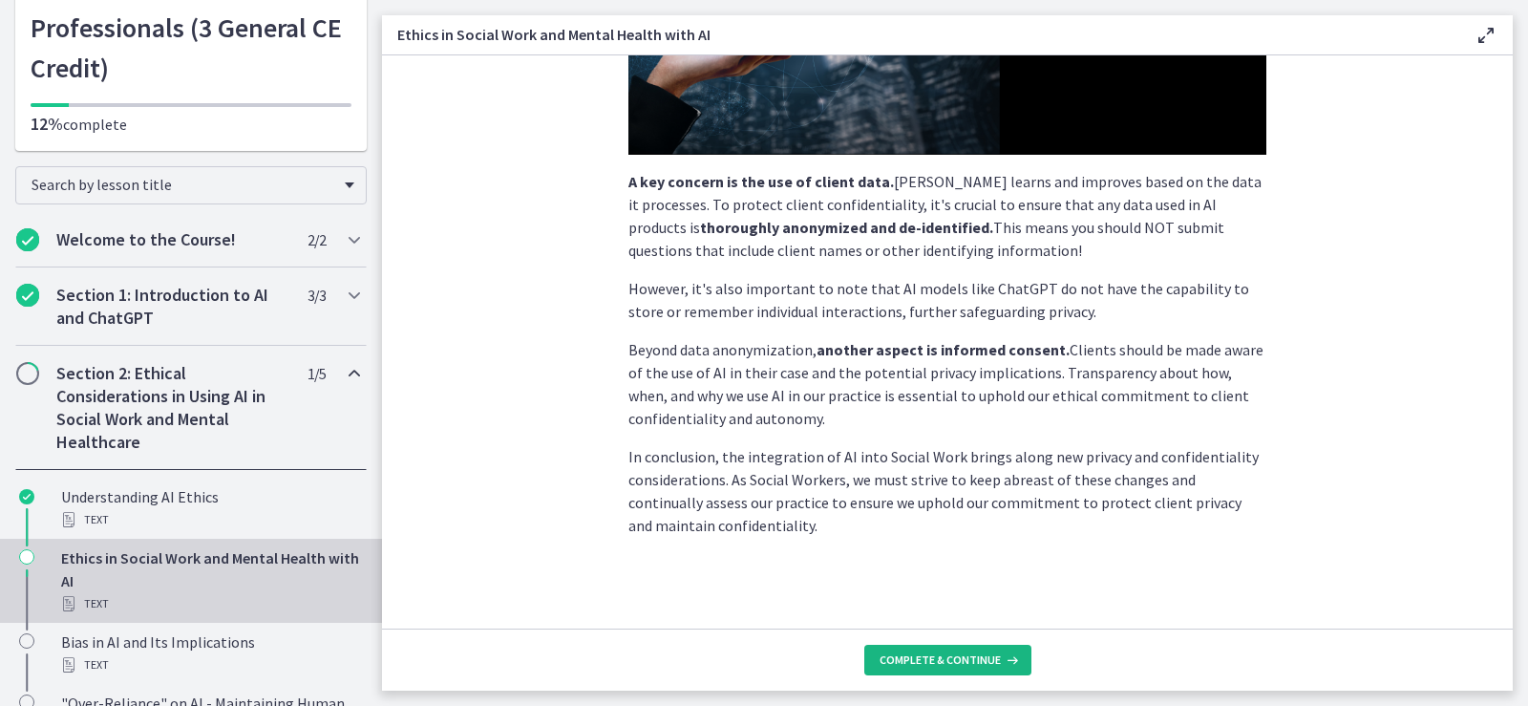
click at [965, 655] on span "Complete & continue" at bounding box center [940, 659] width 121 height 15
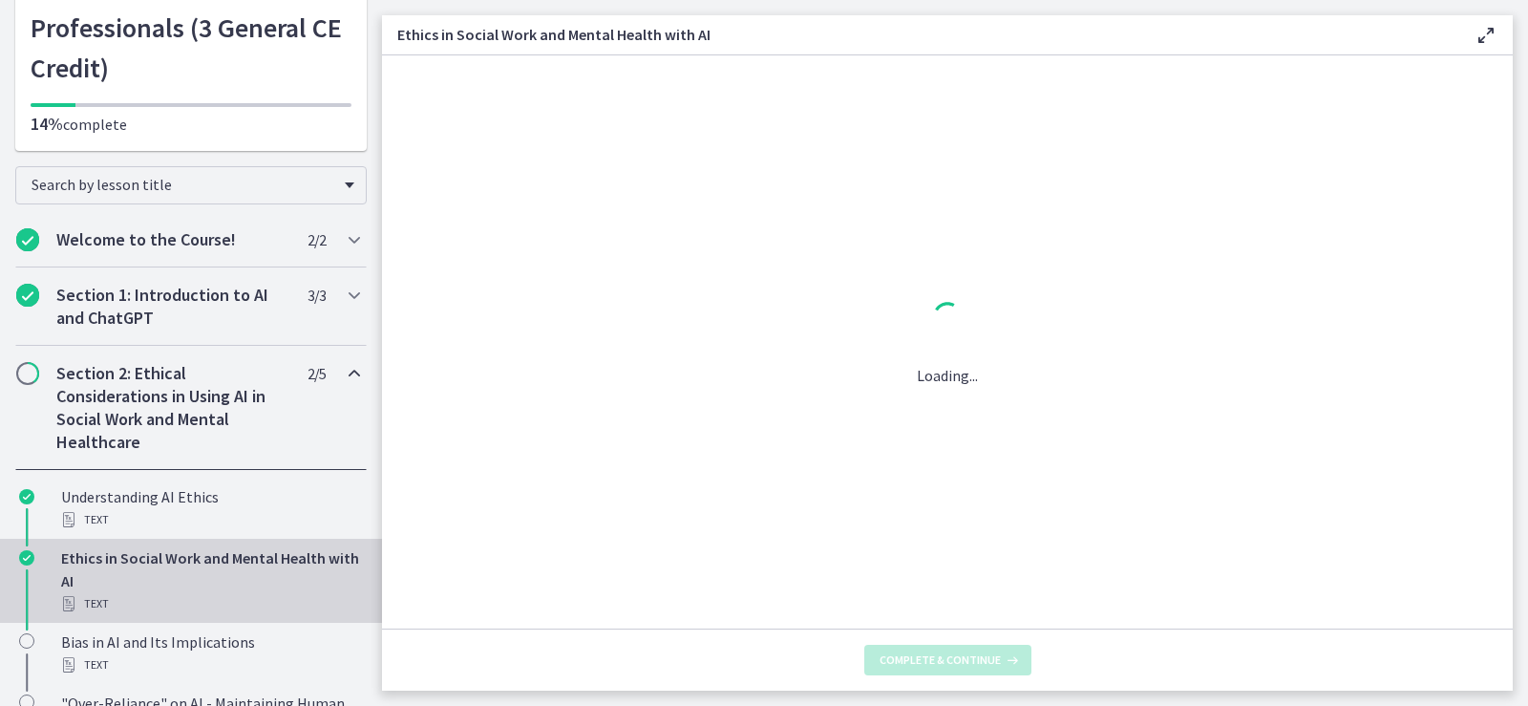
scroll to position [0, 0]
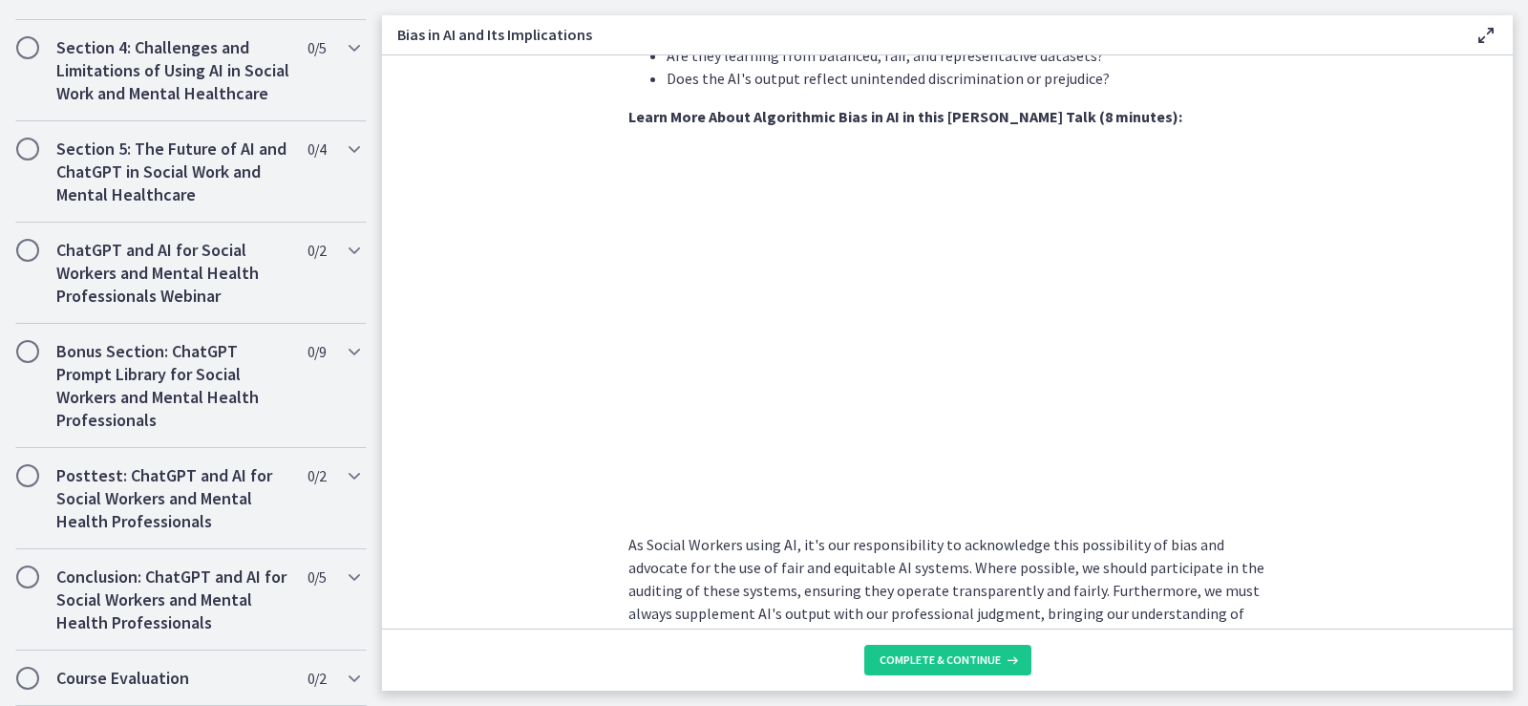
scroll to position [1155, 0]
